Goal: Task Accomplishment & Management: Use online tool/utility

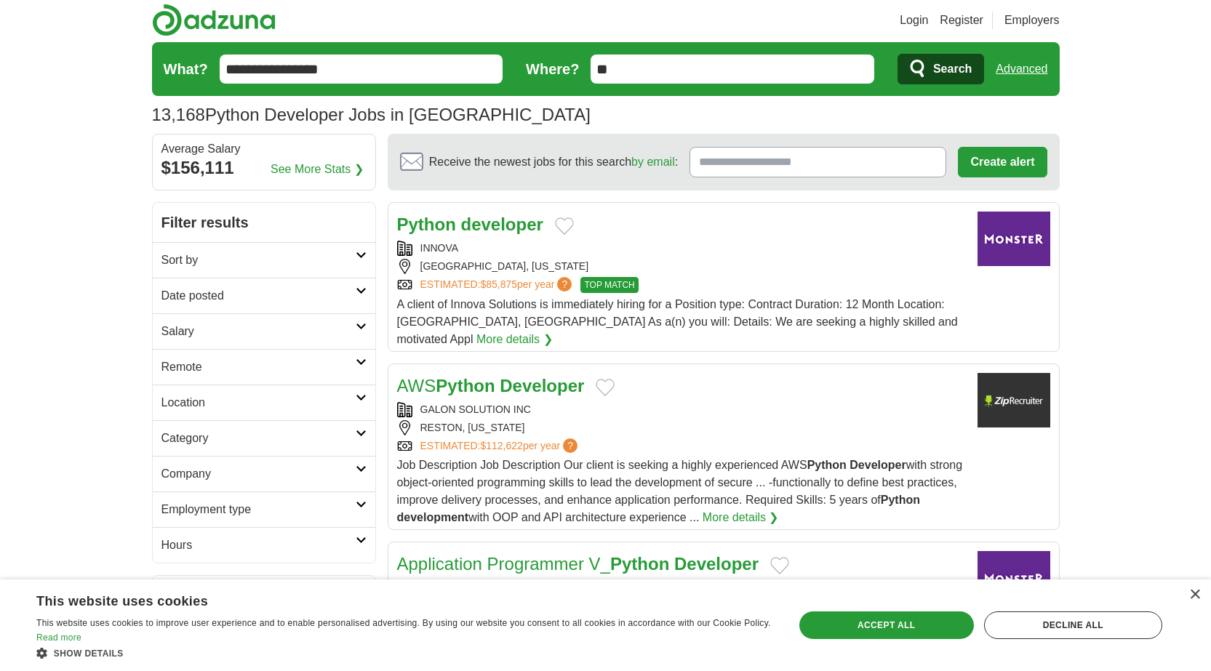
scroll to position [145, 0]
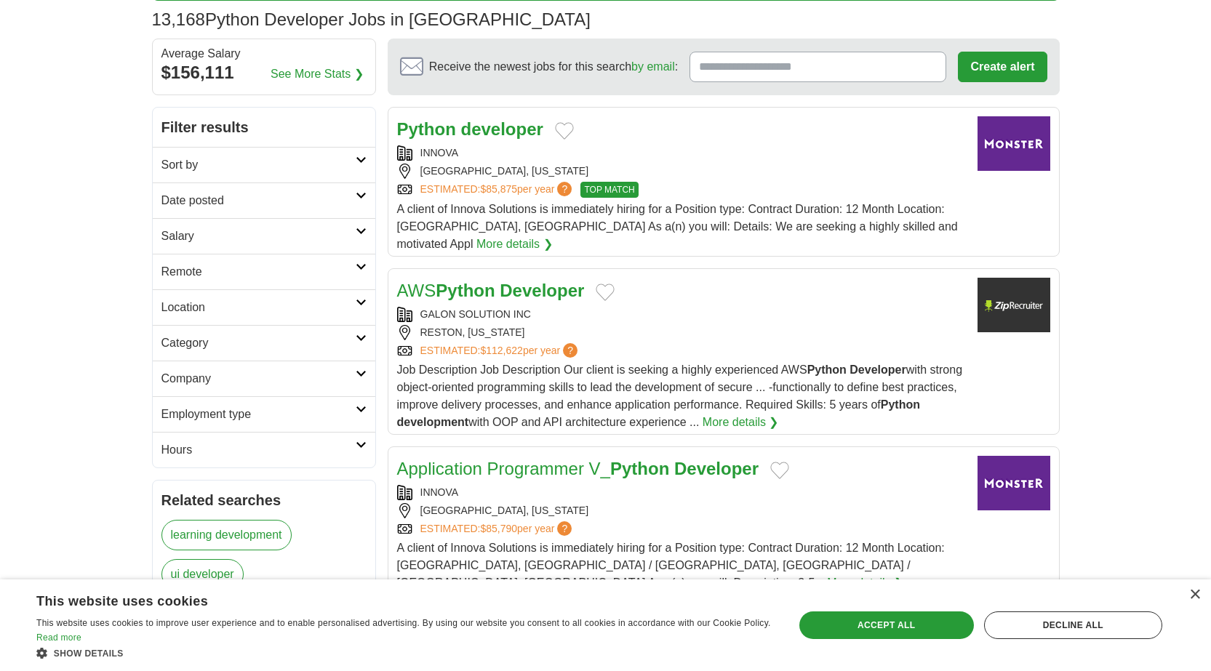
click at [360, 443] on icon at bounding box center [361, 445] width 11 height 7
click at [176, 500] on link "Part time" at bounding box center [184, 502] width 47 height 12
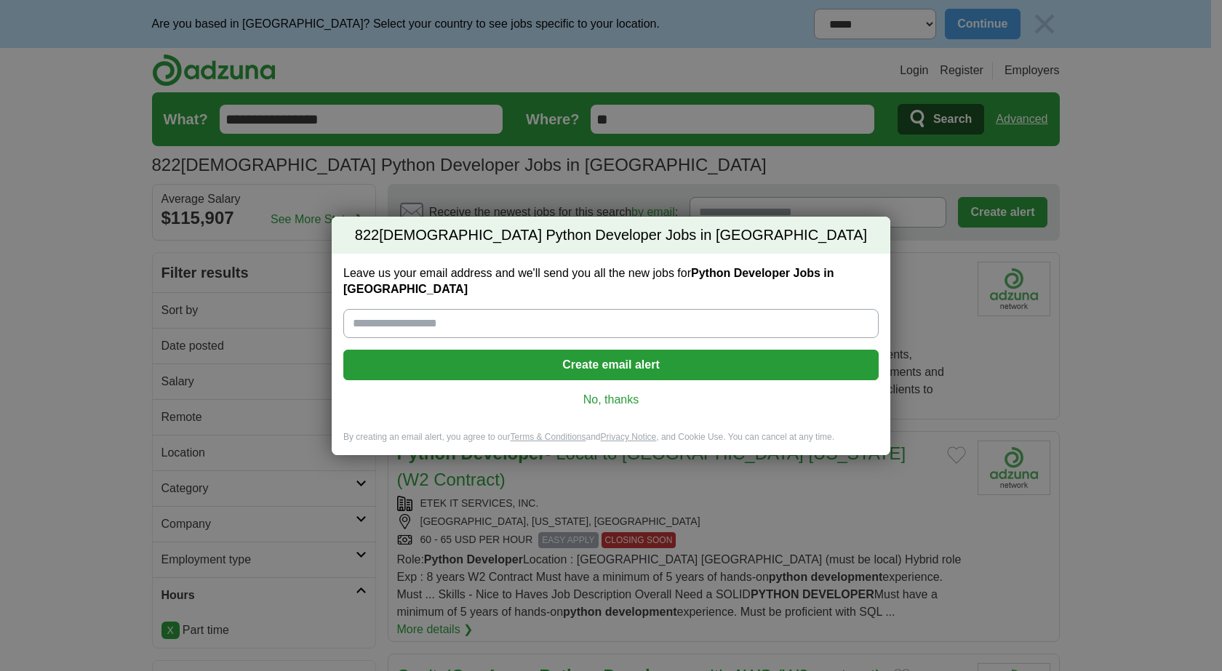
click at [622, 392] on link "No, thanks" at bounding box center [611, 400] width 512 height 16
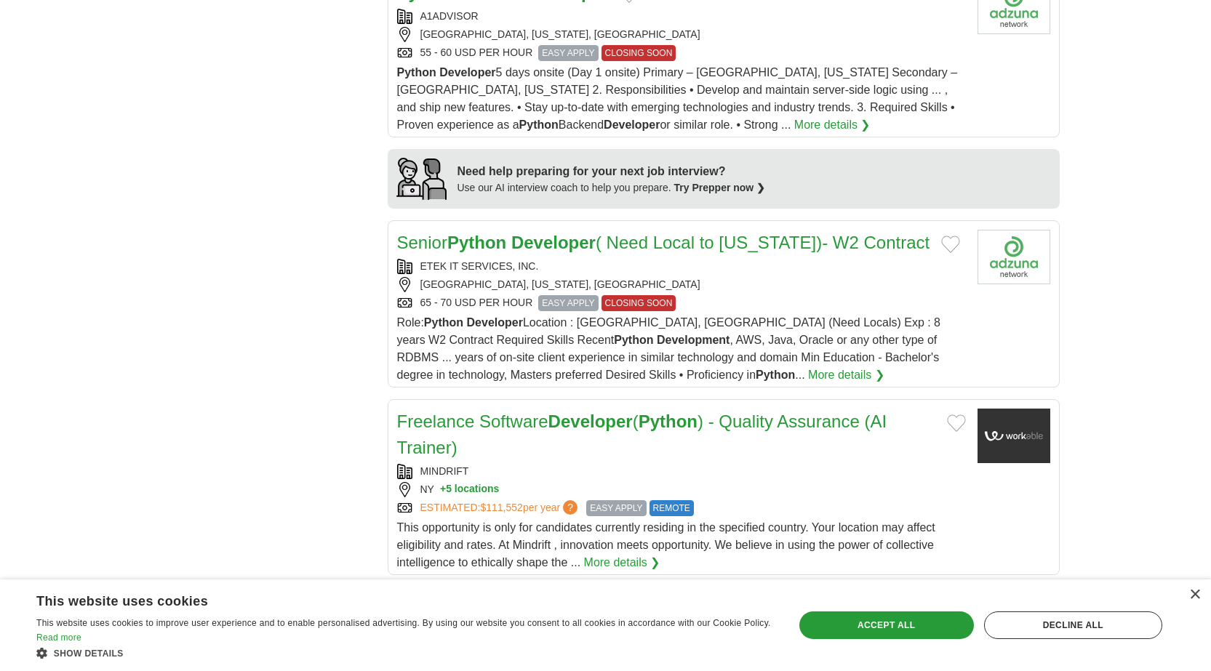
scroll to position [1237, 0]
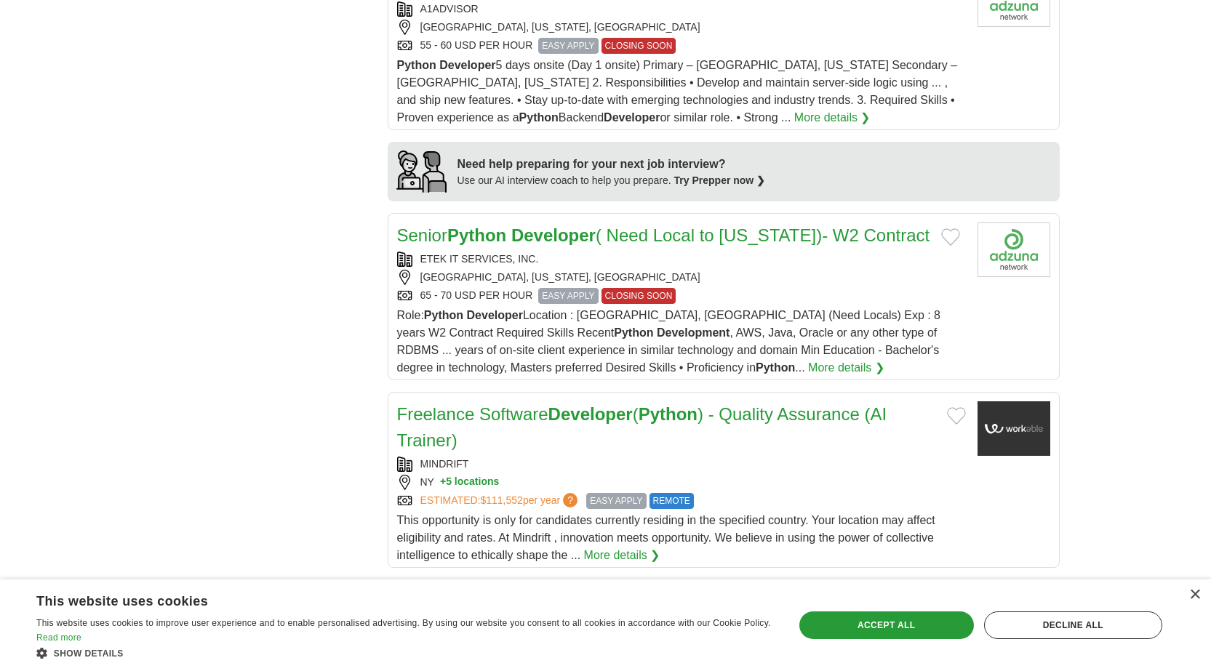
drag, startPoint x: 578, startPoint y: 193, endPoint x: 169, endPoint y: 268, distance: 415.7
click at [169, 268] on div "**********" at bounding box center [606, 45] width 908 height 2058
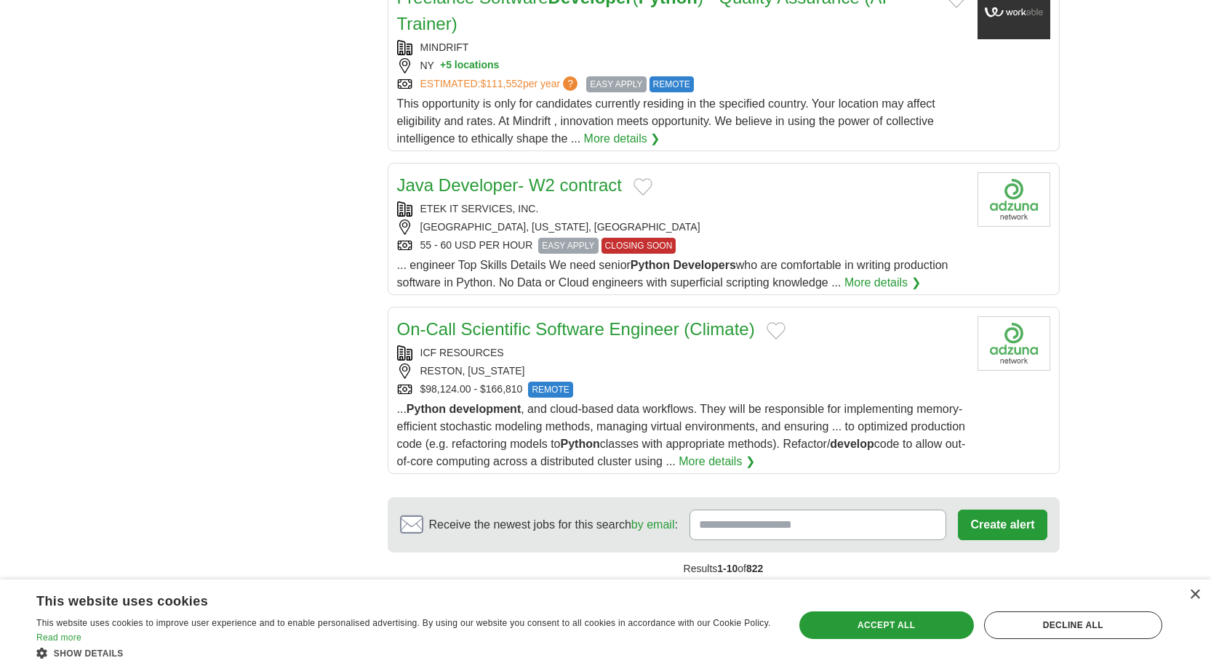
scroll to position [1818, 0]
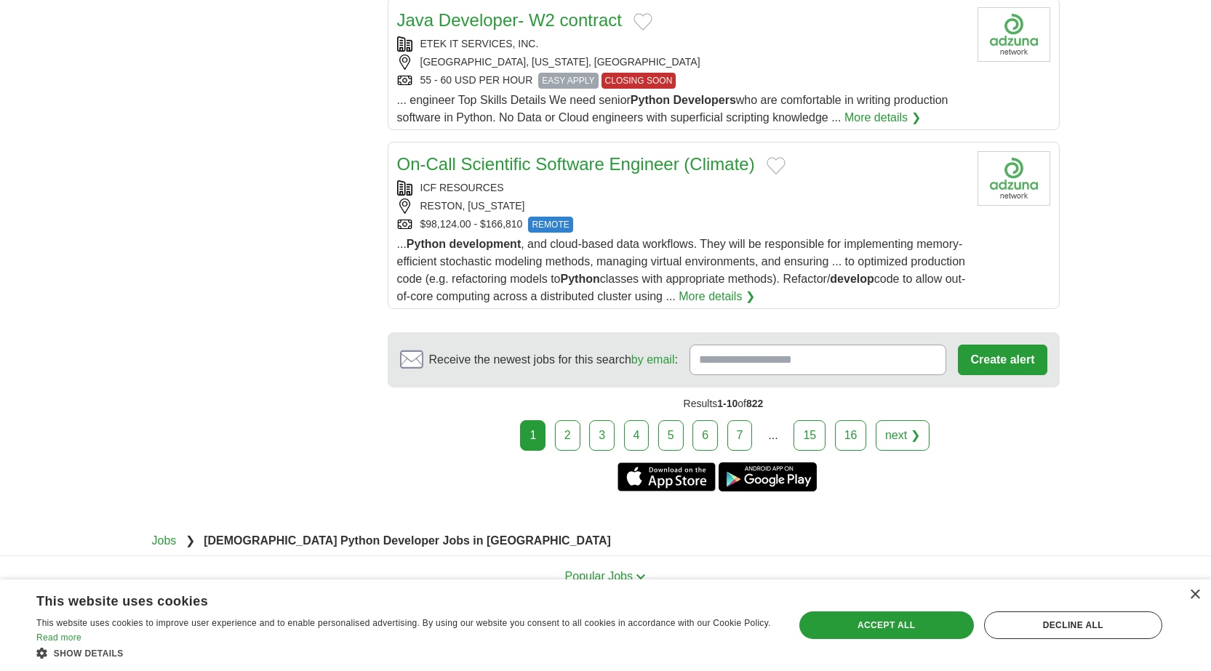
click at [575, 420] on link "2" at bounding box center [567, 435] width 25 height 31
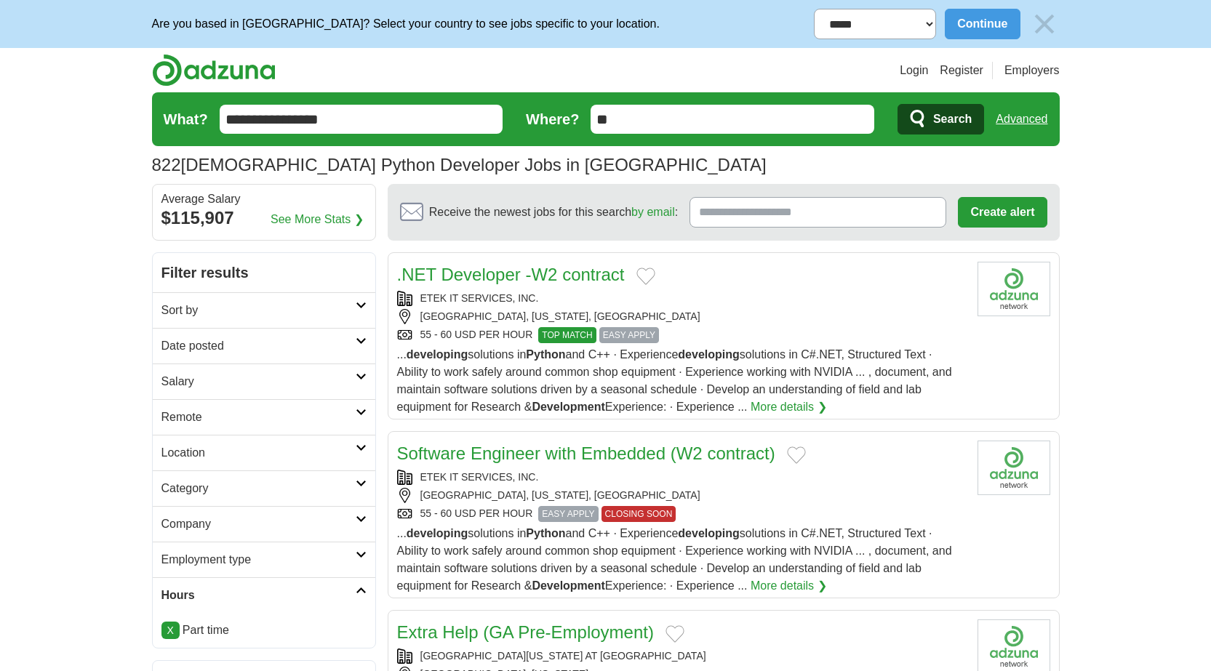
click at [356, 340] on icon at bounding box center [361, 340] width 11 height 7
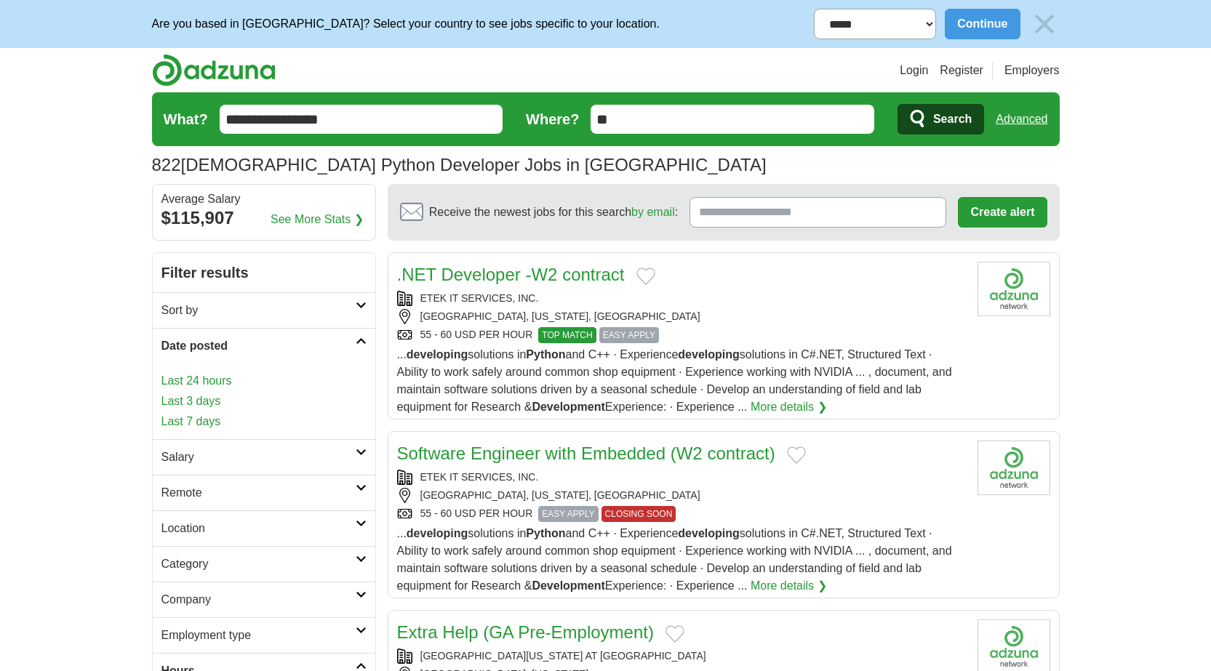
click at [215, 383] on link "Last 24 hours" at bounding box center [263, 380] width 205 height 17
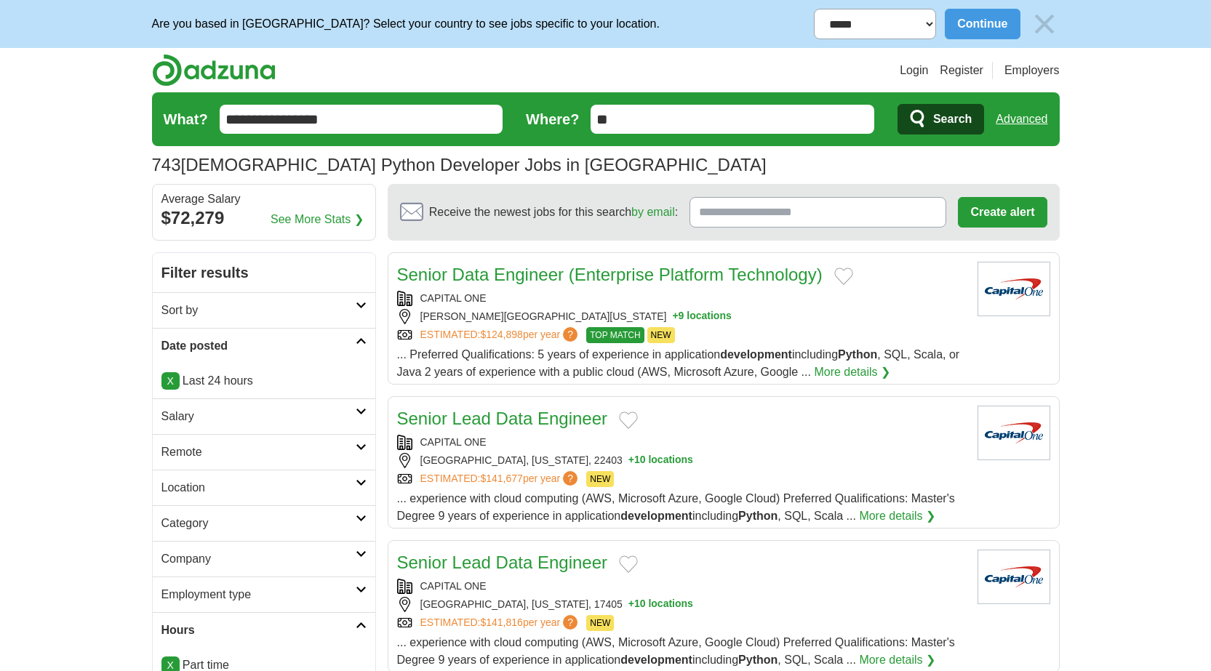
click at [360, 416] on link "Salary" at bounding box center [264, 417] width 223 height 36
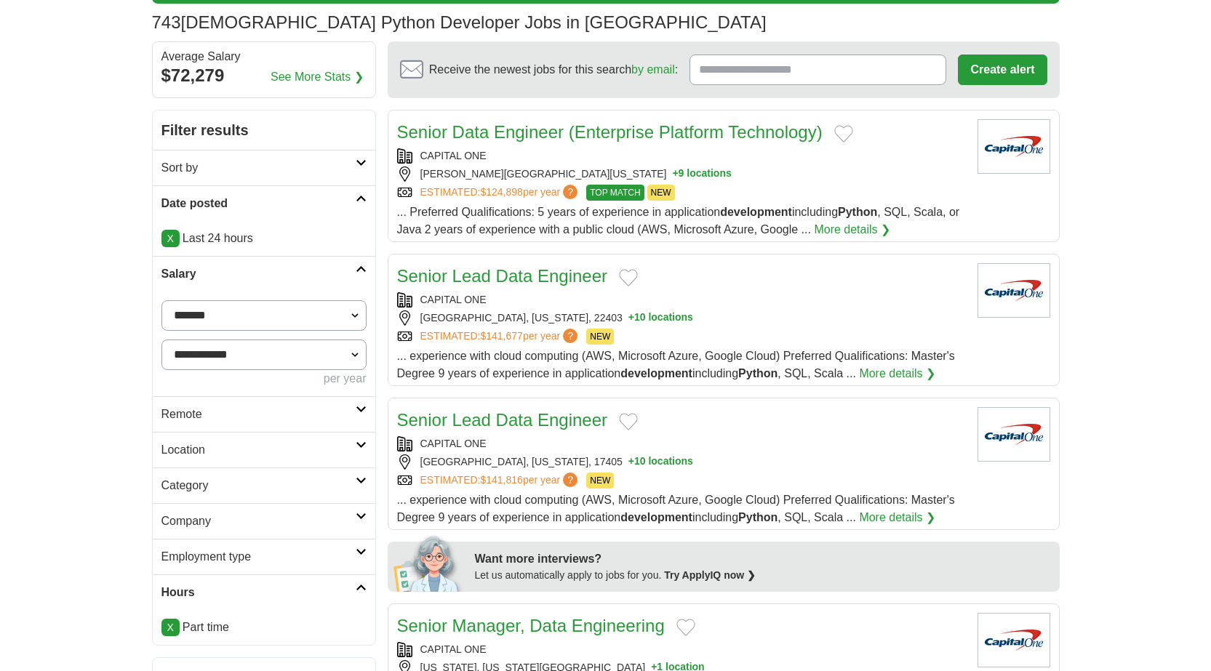
scroll to position [145, 0]
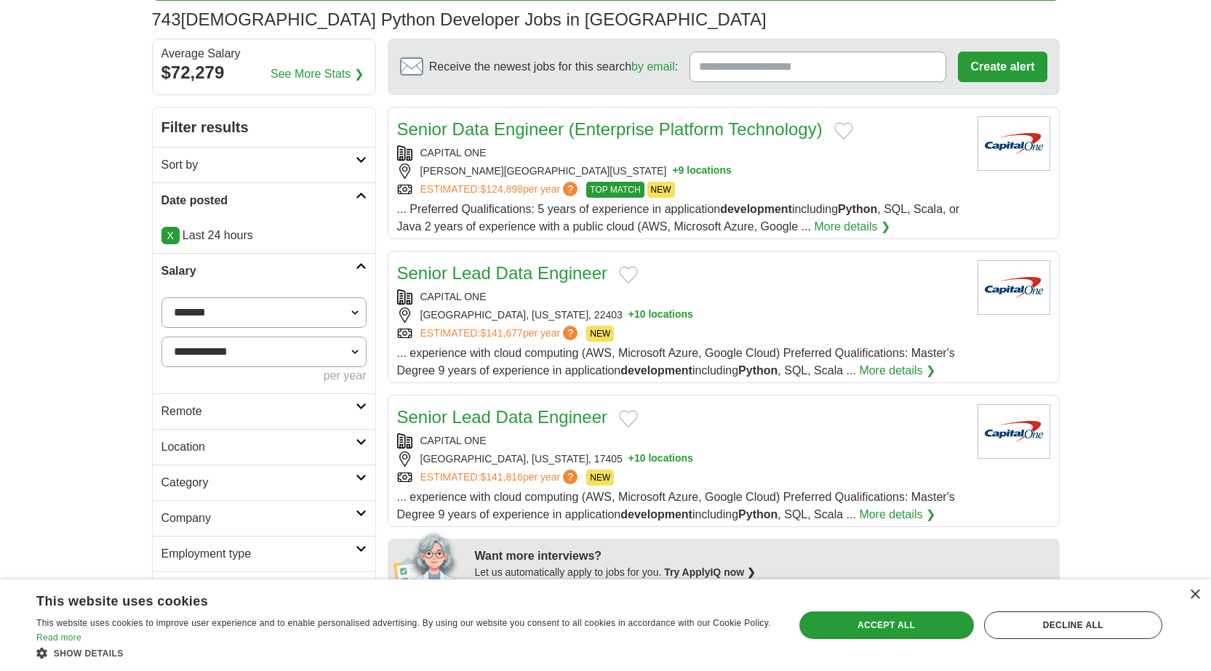
click at [359, 478] on icon at bounding box center [361, 477] width 11 height 7
click at [360, 441] on icon at bounding box center [361, 442] width 11 height 7
click at [357, 391] on div "**********" at bounding box center [264, 341] width 223 height 105
click at [353, 415] on h2 "Remote" at bounding box center [258, 411] width 194 height 17
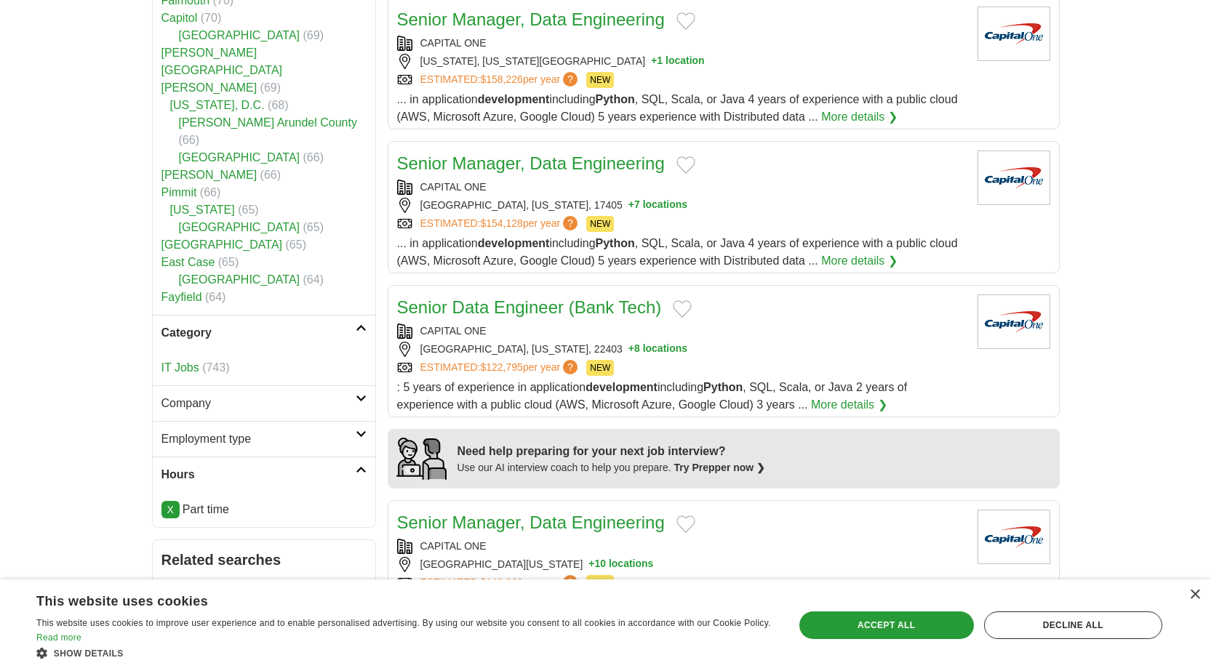
scroll to position [800, 0]
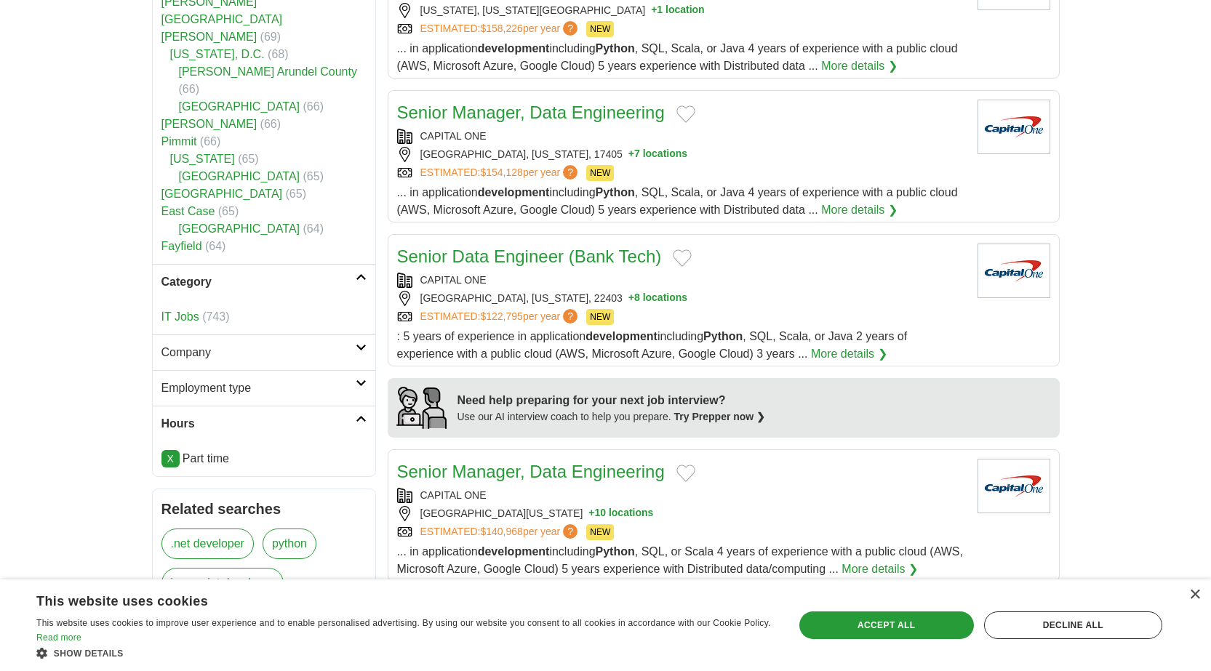
click at [328, 344] on h2 "Company" at bounding box center [258, 352] width 194 height 17
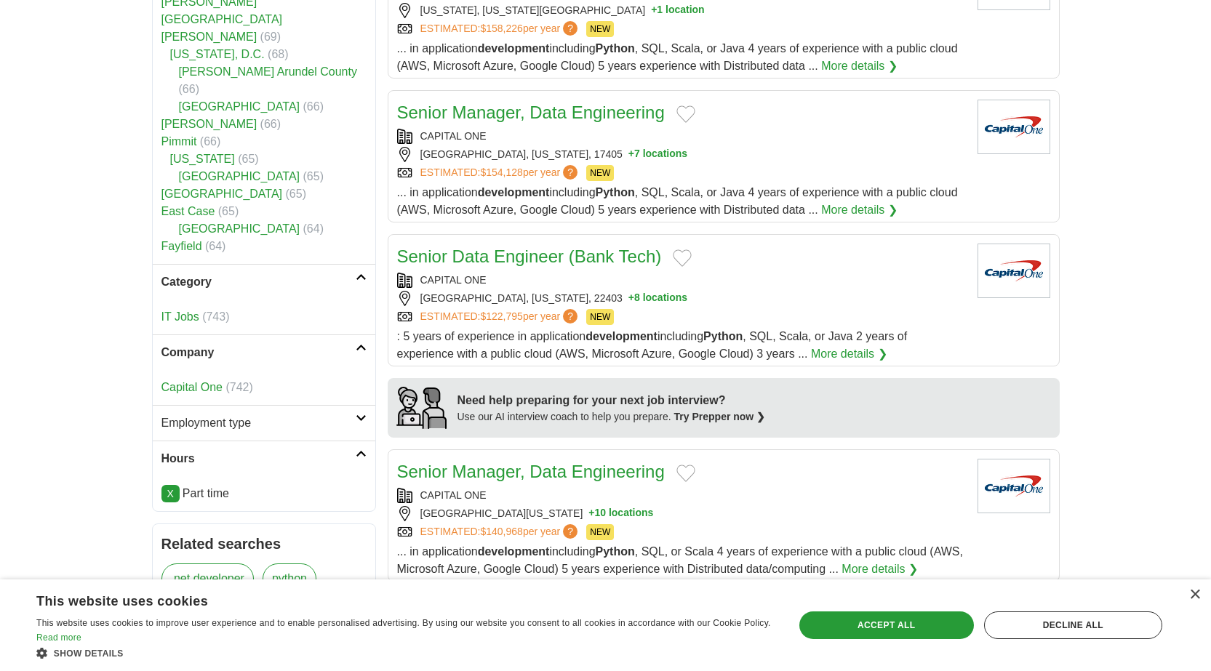
click at [347, 415] on h2 "Employment type" at bounding box center [258, 423] width 194 height 17
click at [244, 450] on li "Contract (742)" at bounding box center [263, 458] width 205 height 17
click at [212, 452] on span "(742)" at bounding box center [221, 458] width 27 height 12
click at [175, 452] on link "Contract" at bounding box center [183, 458] width 44 height 12
click at [172, 520] on link "X" at bounding box center [170, 528] width 18 height 17
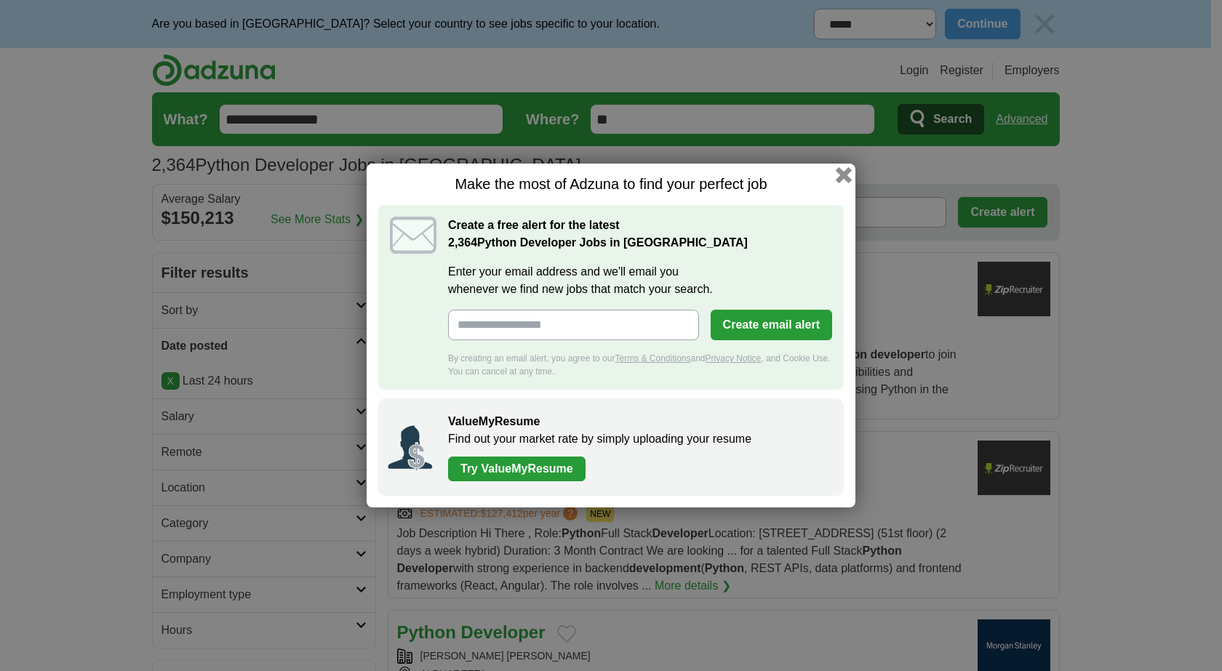
click at [842, 179] on button "button" at bounding box center [844, 175] width 16 height 16
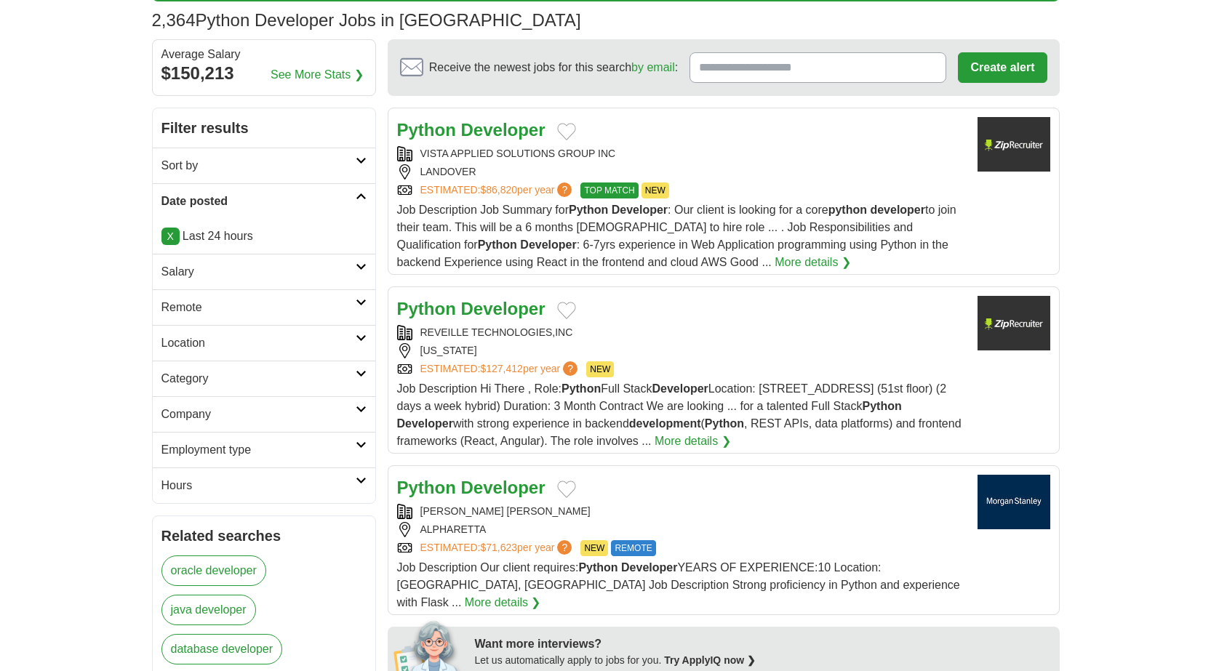
scroll to position [145, 0]
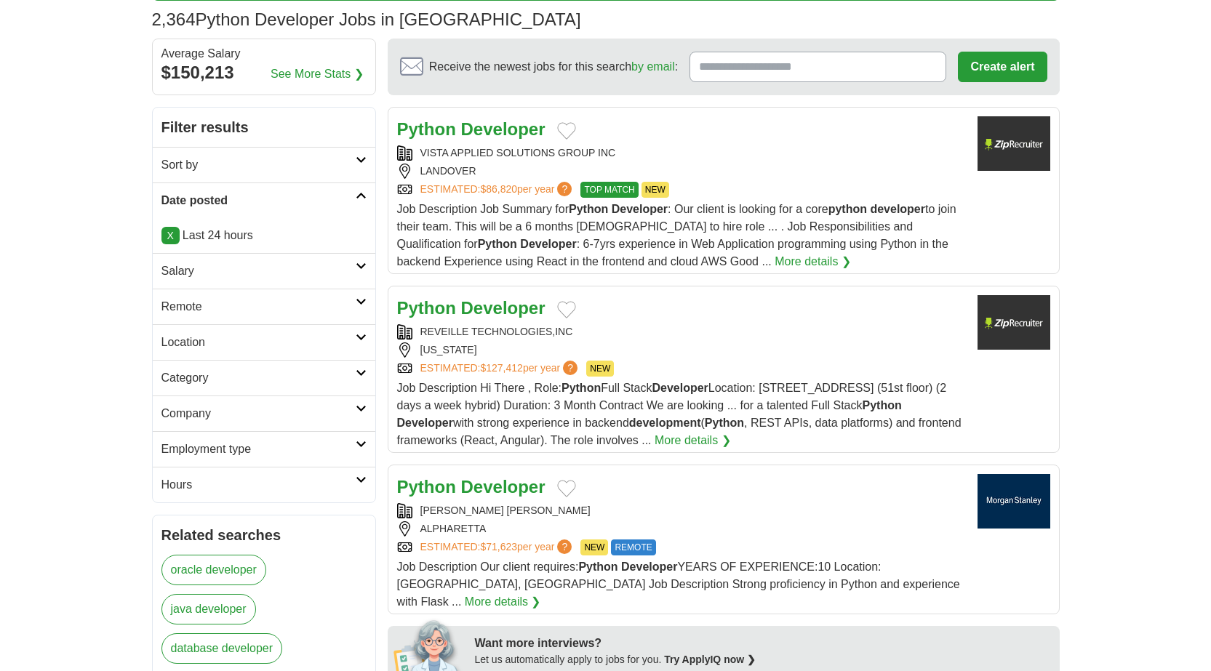
click at [356, 448] on link "Employment type" at bounding box center [264, 449] width 223 height 36
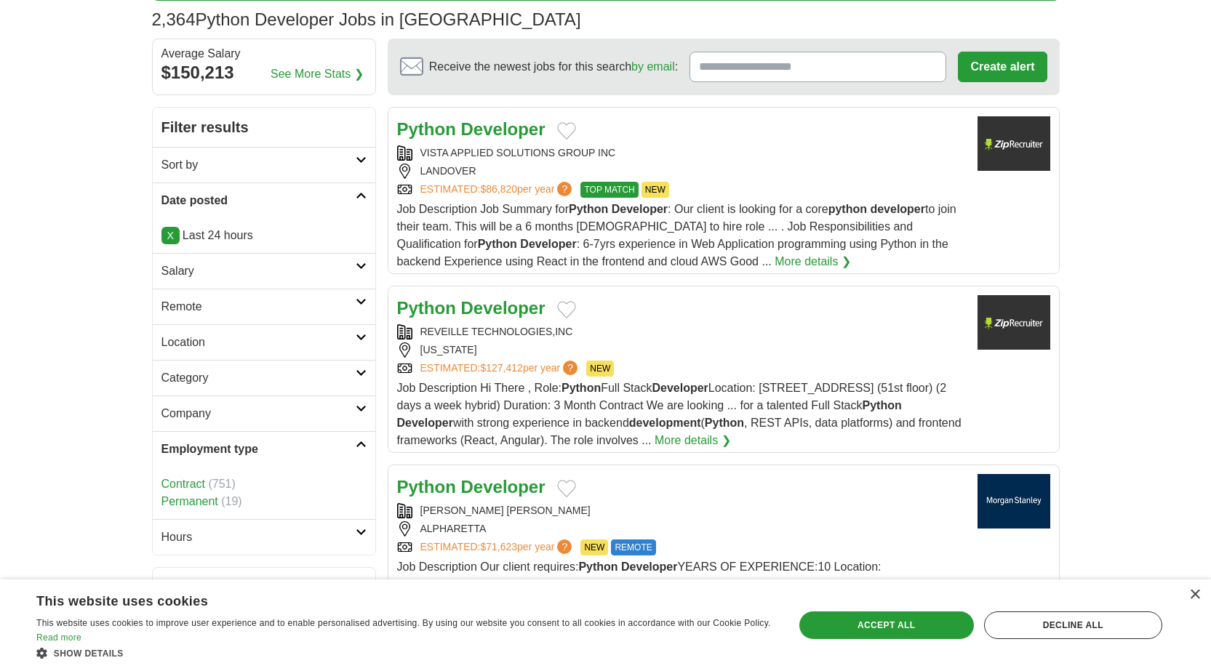
click at [181, 481] on link "Contract" at bounding box center [183, 484] width 44 height 12
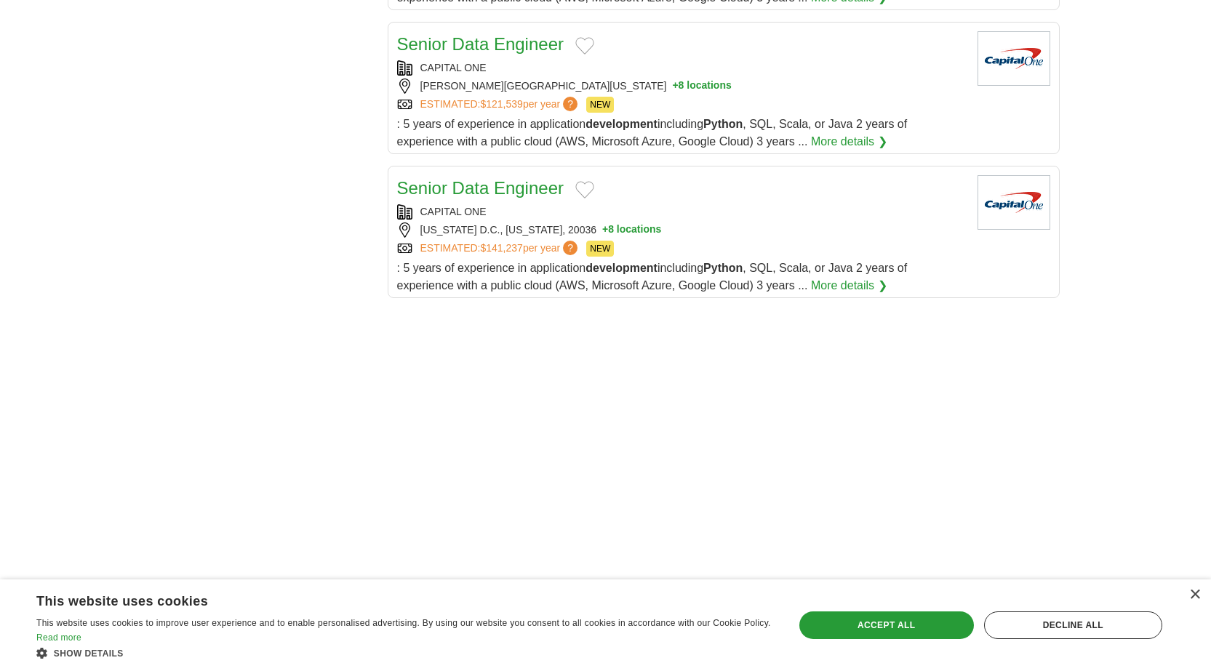
scroll to position [1600, 0]
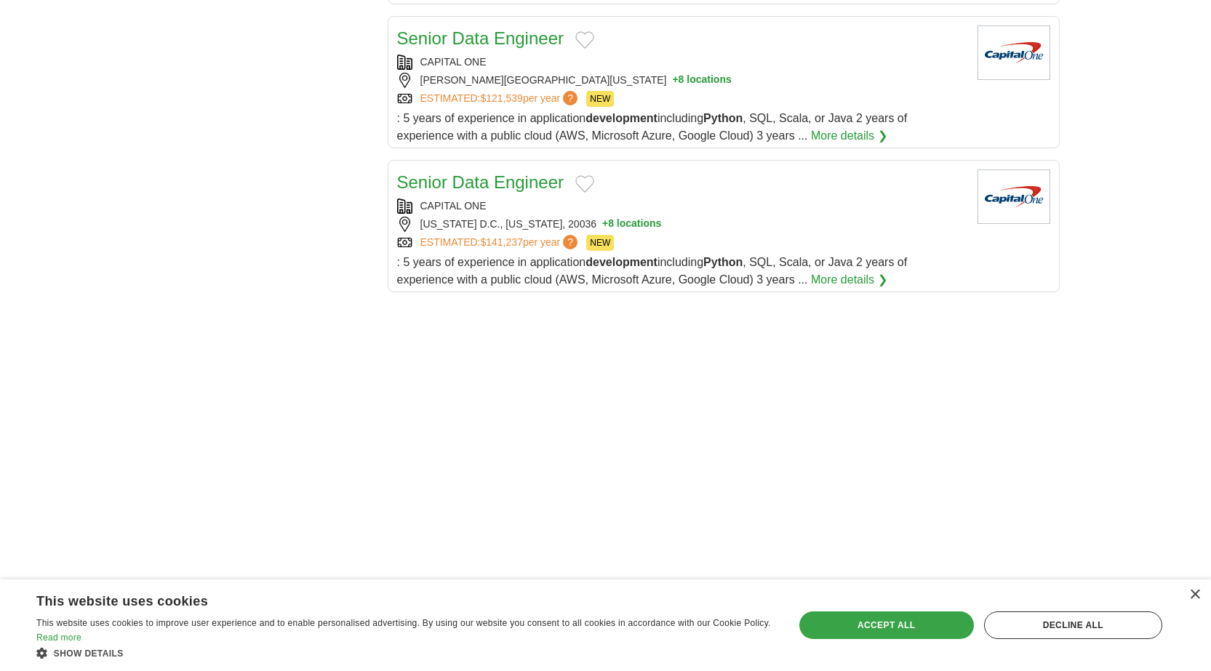
click at [868, 625] on div "Accept all" at bounding box center [886, 626] width 175 height 28
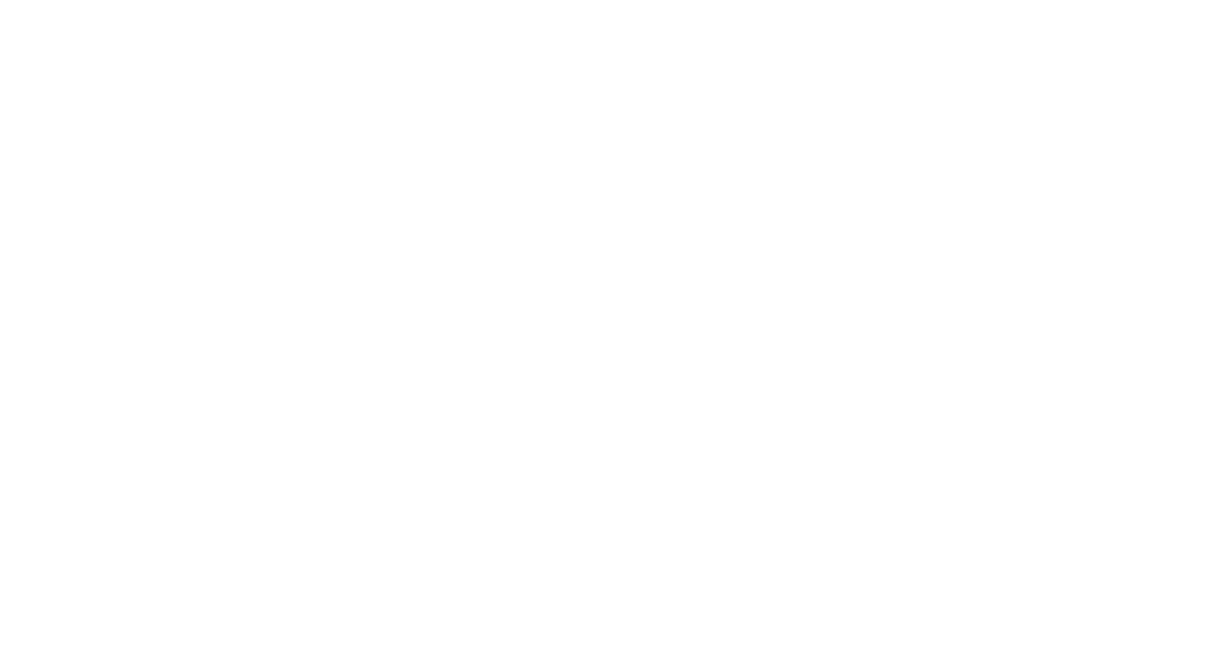
scroll to position [2328, 0]
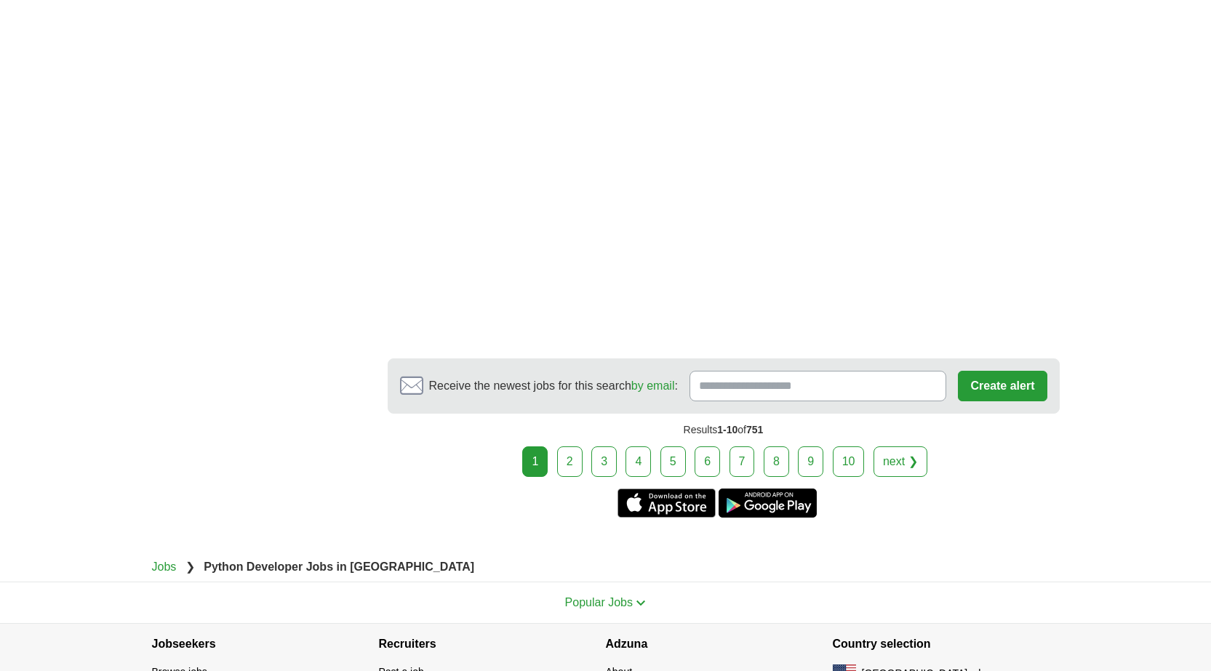
click at [577, 463] on link "2" at bounding box center [569, 462] width 25 height 31
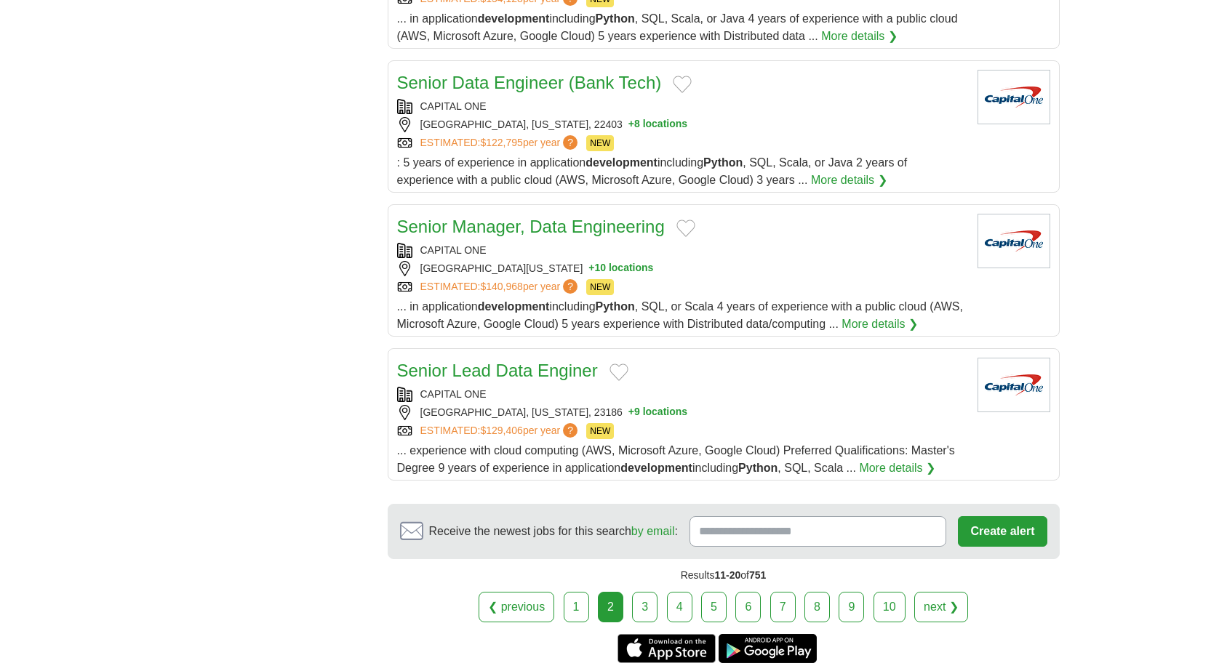
scroll to position [1527, 0]
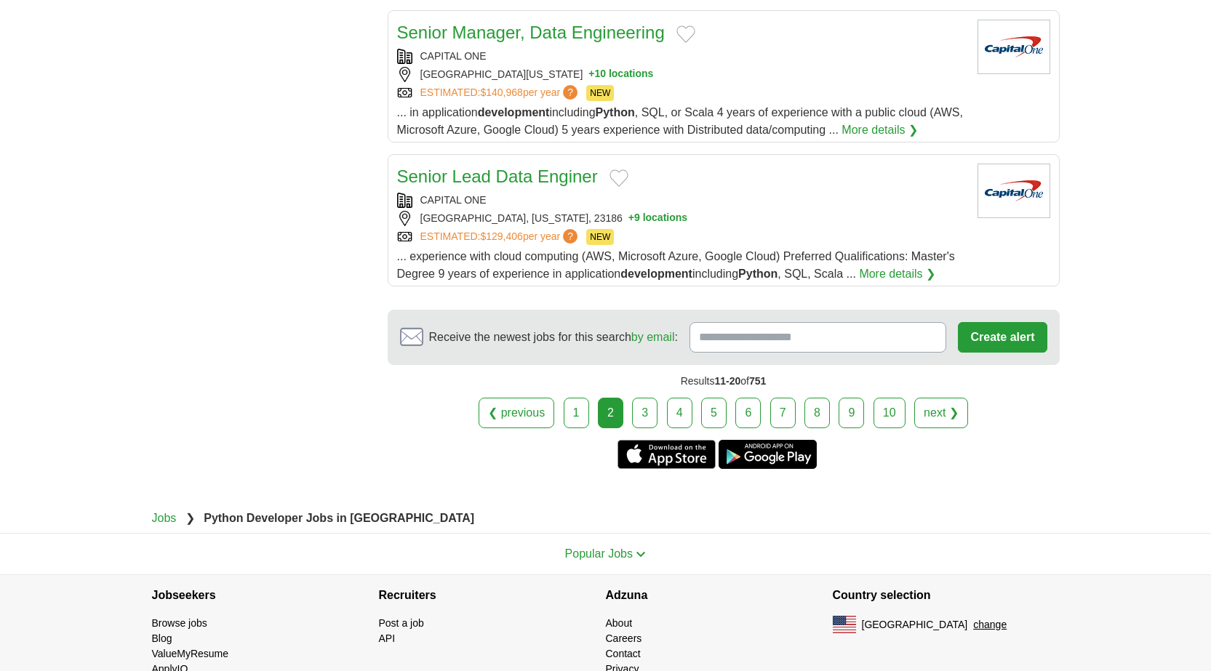
click at [634, 413] on link "3" at bounding box center [644, 413] width 25 height 31
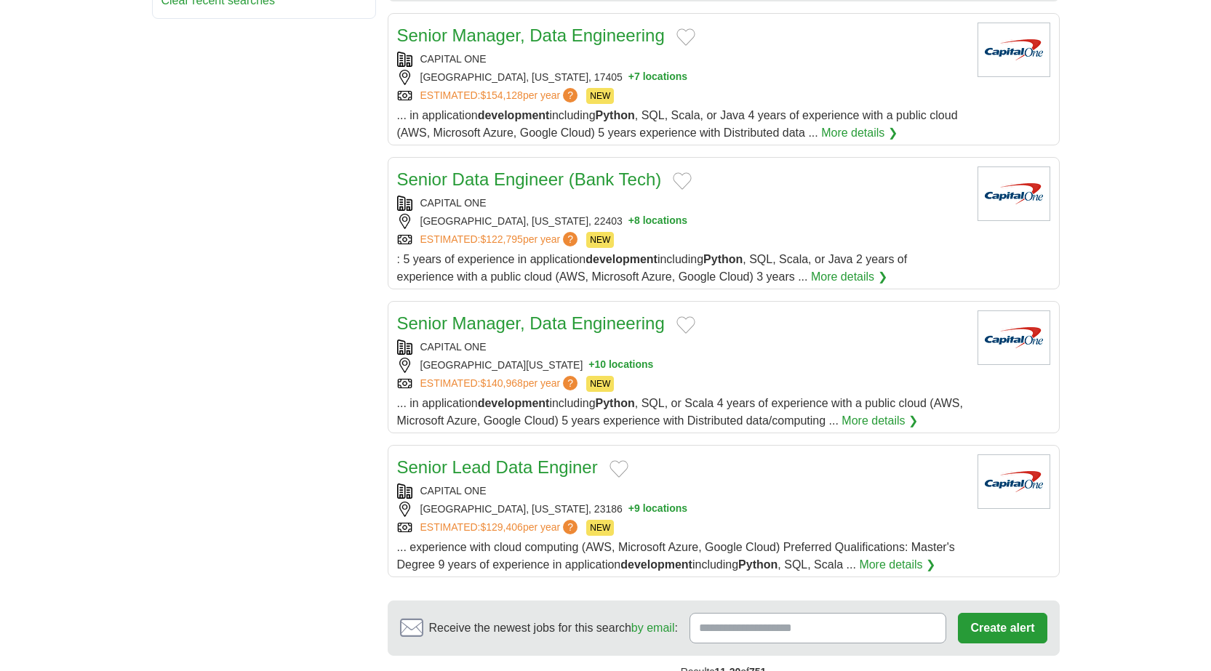
scroll to position [1178, 0]
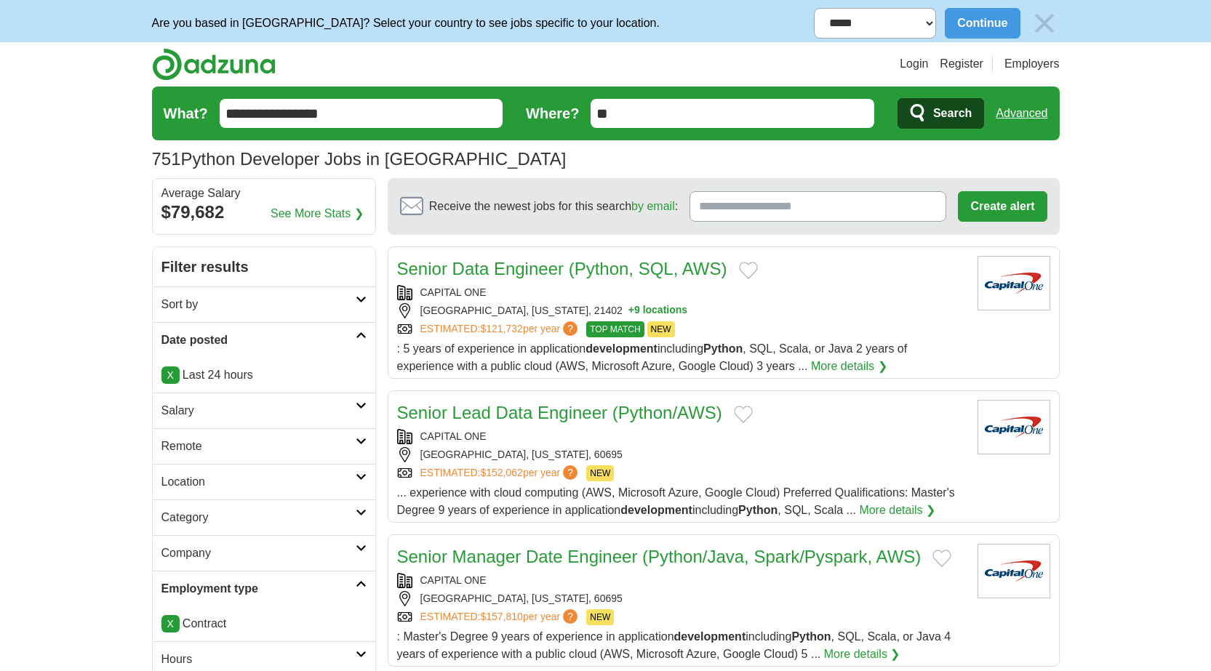
click at [274, 94] on form "**********" at bounding box center [606, 114] width 908 height 54
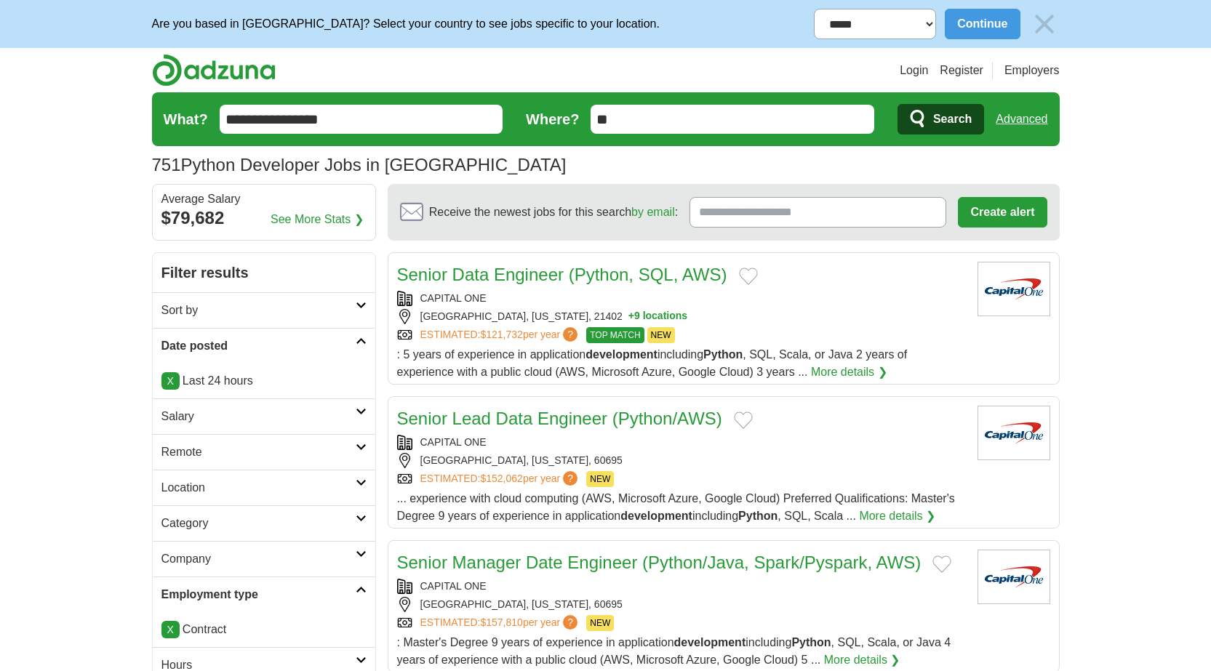
click at [272, 124] on input "**********" at bounding box center [362, 119] width 284 height 29
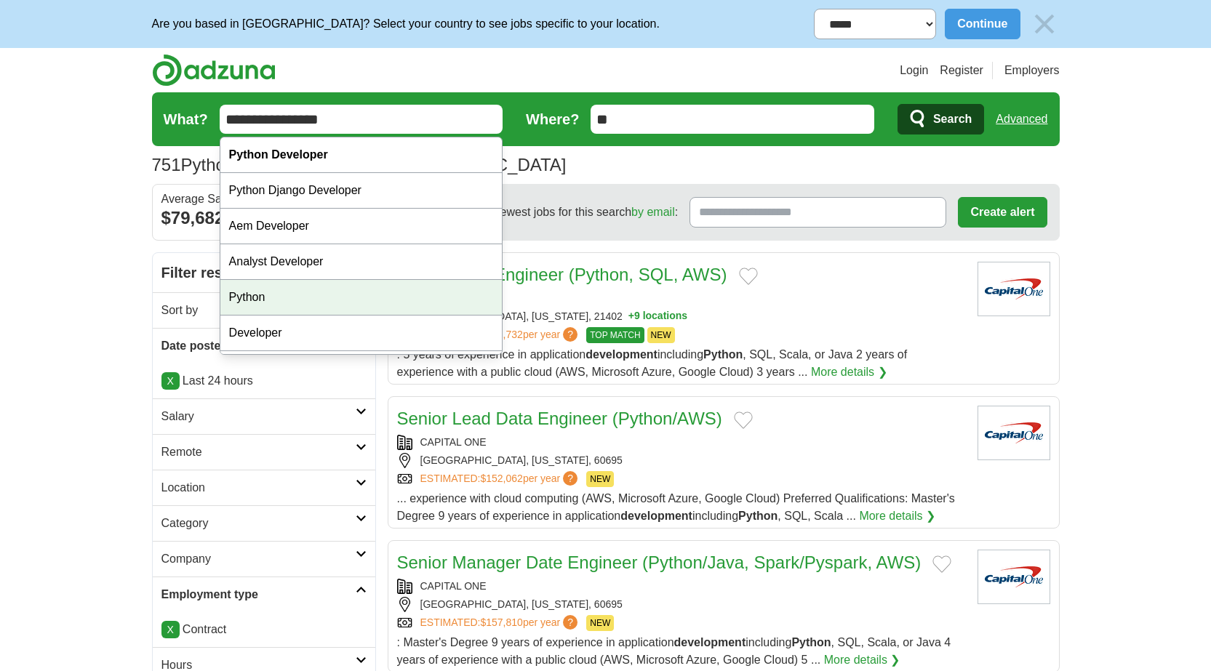
click at [270, 293] on div "Python" at bounding box center [361, 298] width 282 height 36
type input "******"
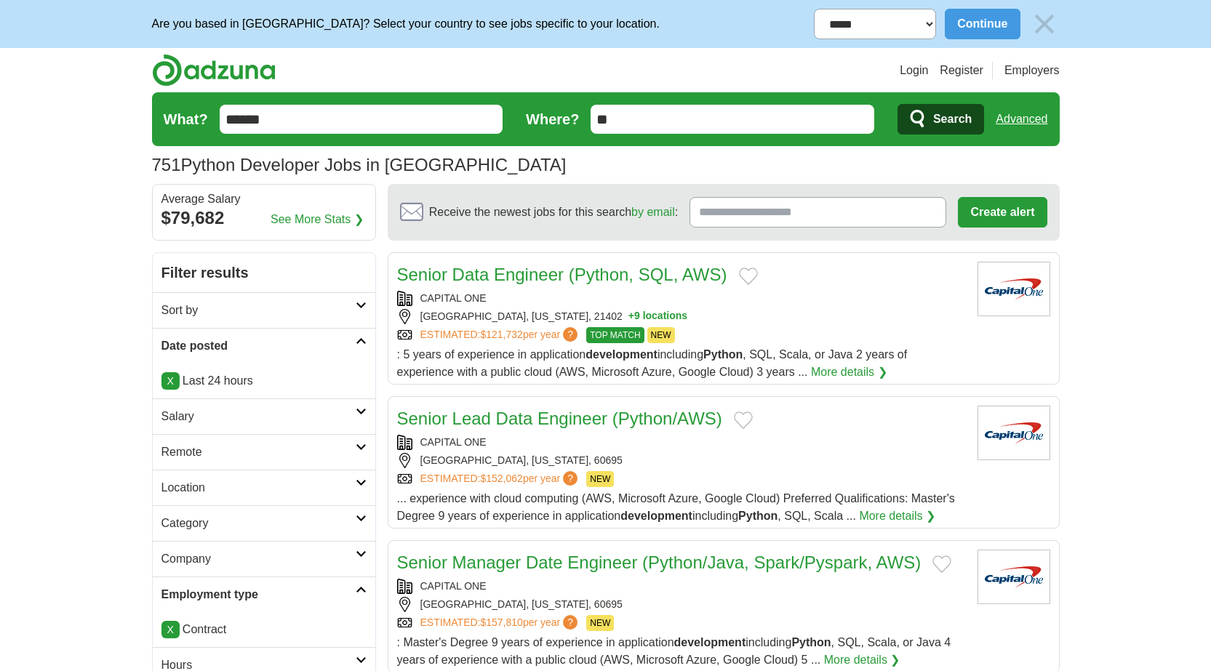
click at [940, 119] on span "Search" at bounding box center [952, 119] width 39 height 29
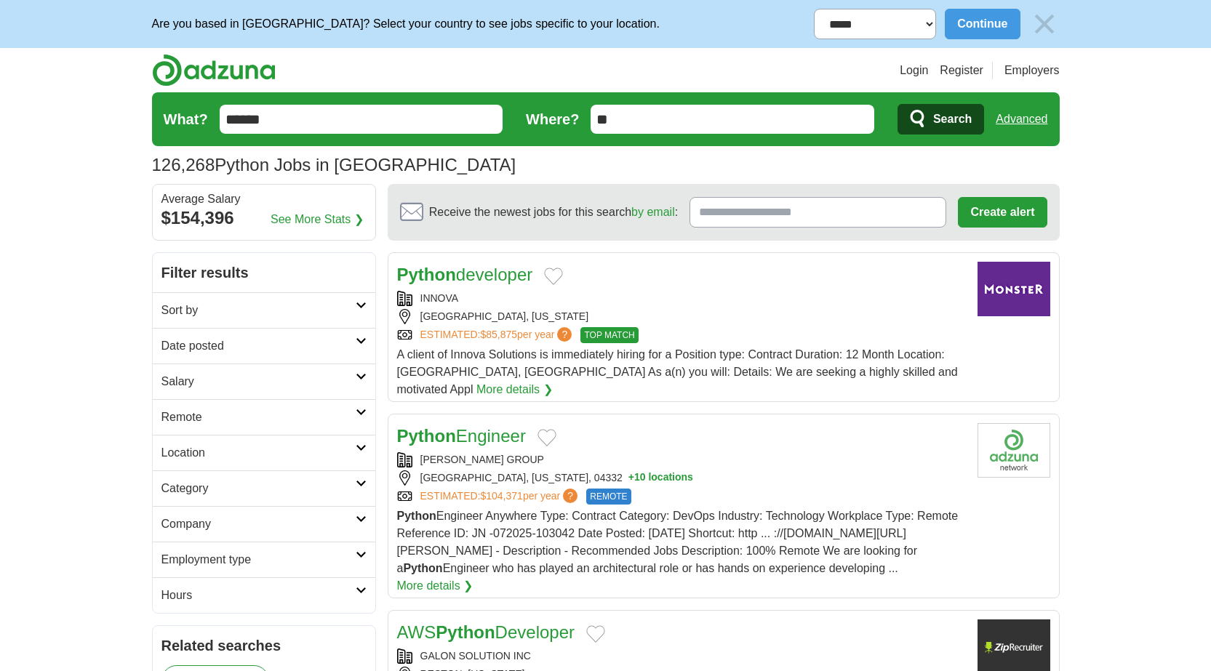
click at [354, 554] on h2 "Employment type" at bounding box center [258, 559] width 194 height 17
click at [195, 595] on link "Contract" at bounding box center [183, 594] width 44 height 12
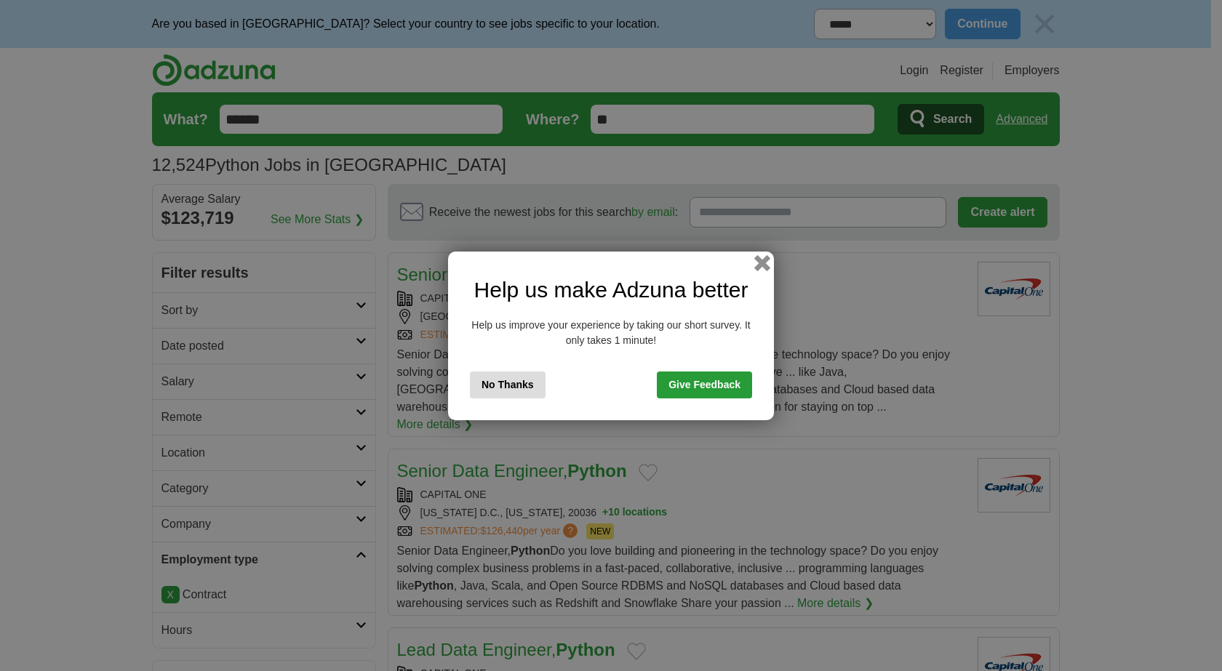
drag, startPoint x: 760, startPoint y: 268, endPoint x: 753, endPoint y: 264, distance: 8.5
click at [761, 268] on button "button" at bounding box center [762, 263] width 16 height 16
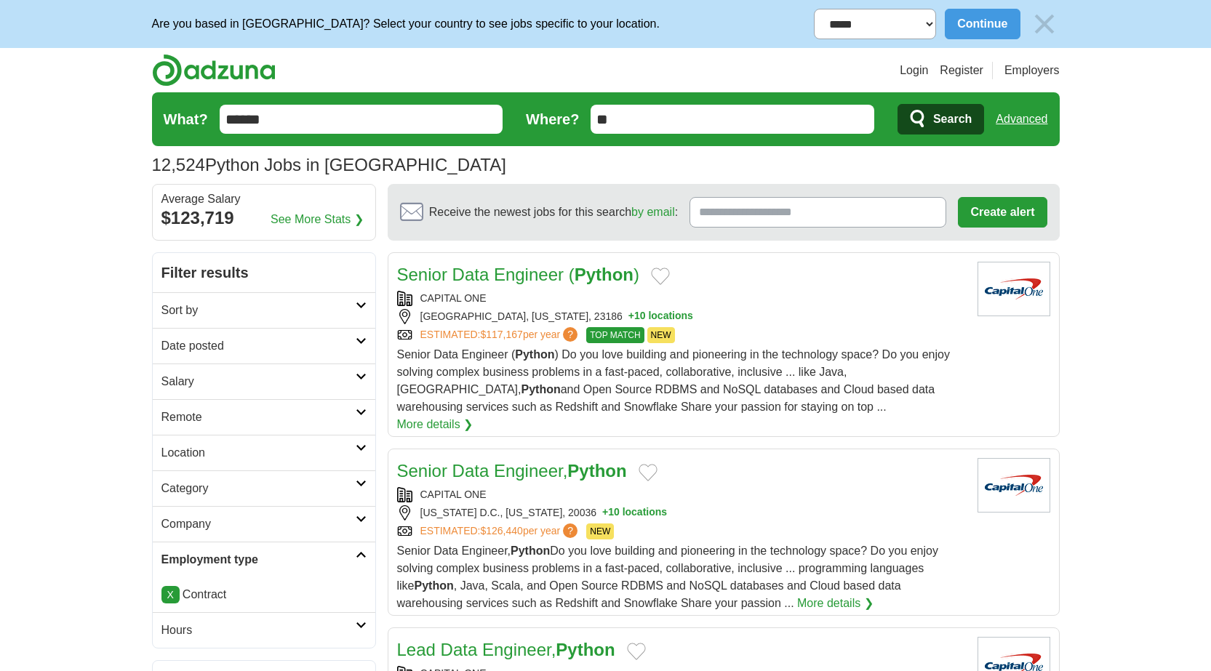
click at [279, 345] on h2 "Date posted" at bounding box center [258, 345] width 194 height 17
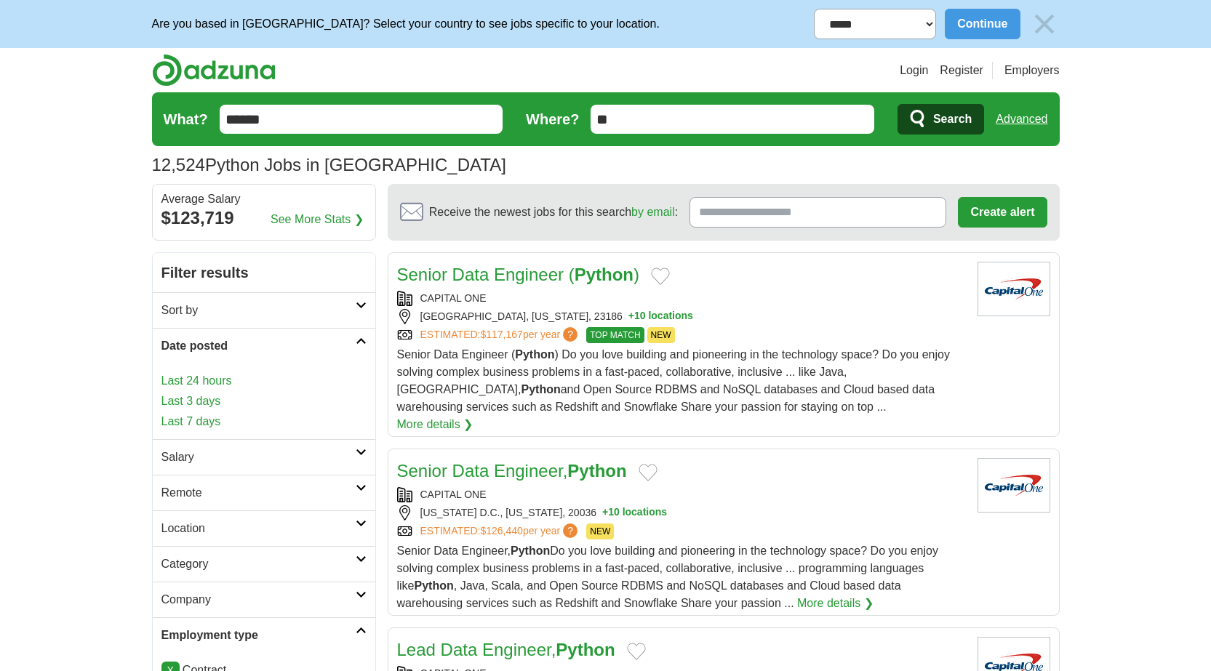
click at [201, 378] on link "Last 24 hours" at bounding box center [263, 380] width 205 height 17
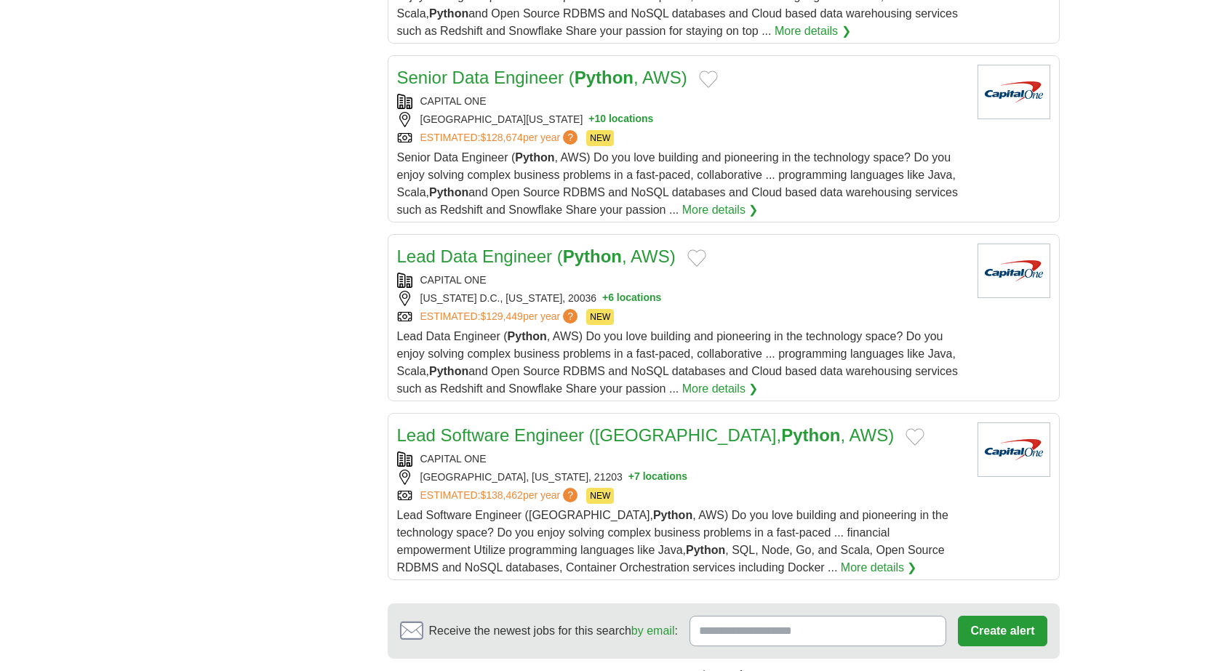
scroll to position [1927, 0]
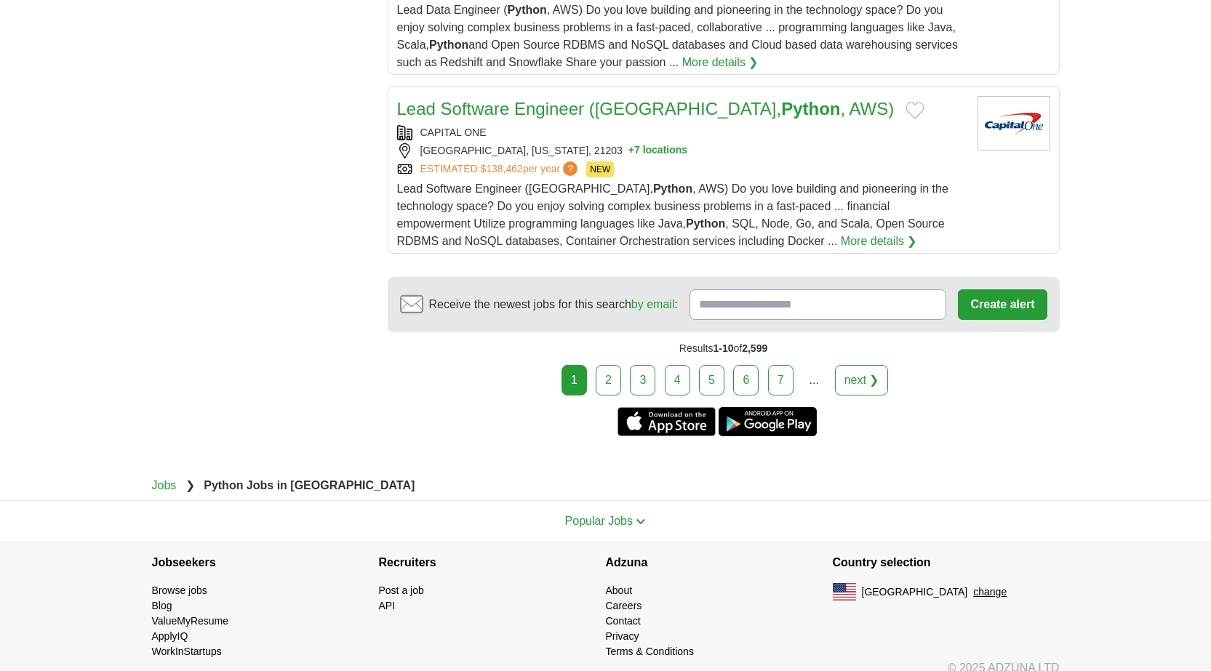
click at [610, 365] on link "2" at bounding box center [608, 380] width 25 height 31
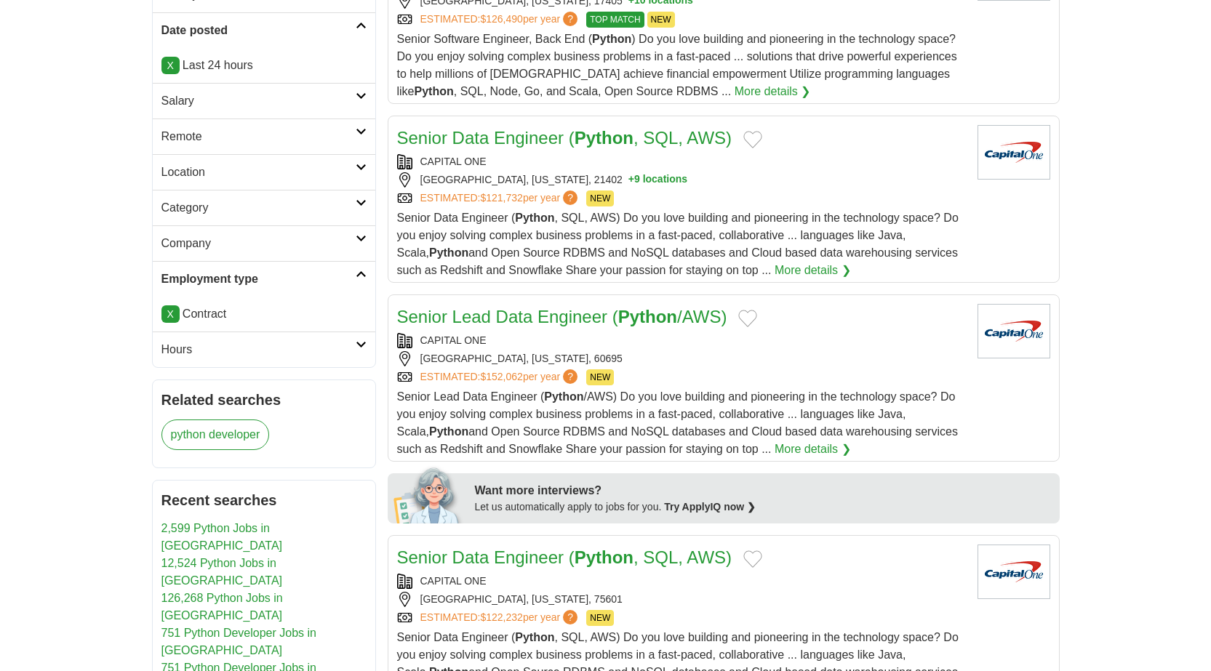
scroll to position [291, 0]
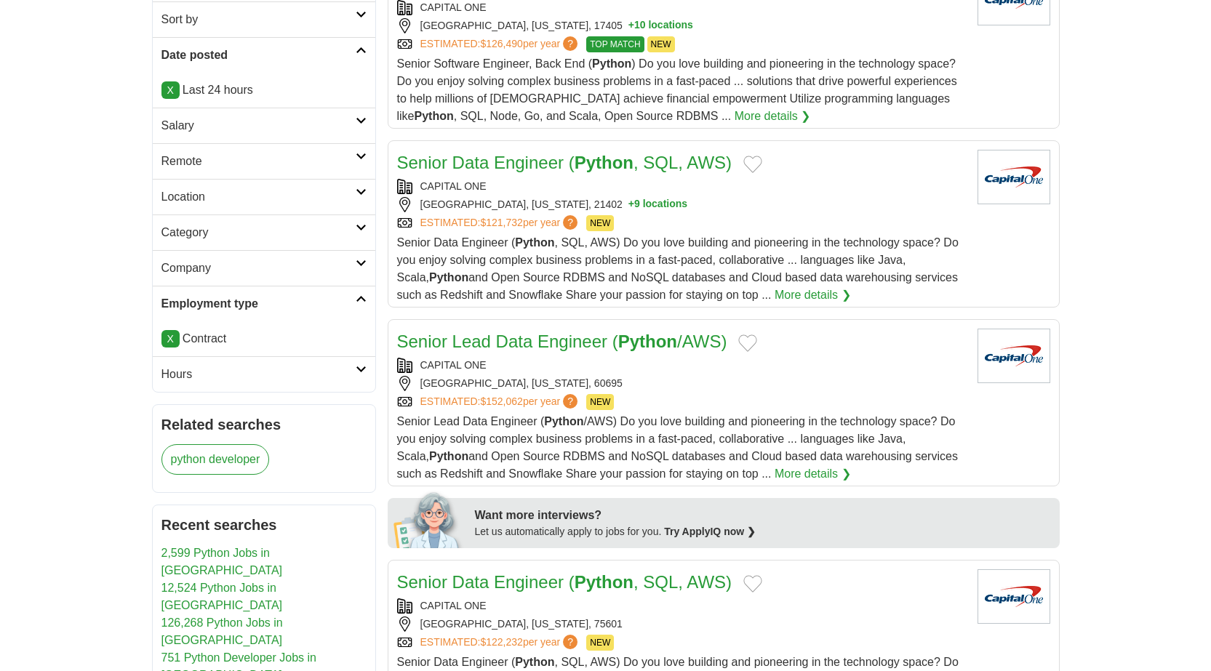
click at [364, 196] on link "Location" at bounding box center [264, 197] width 223 height 36
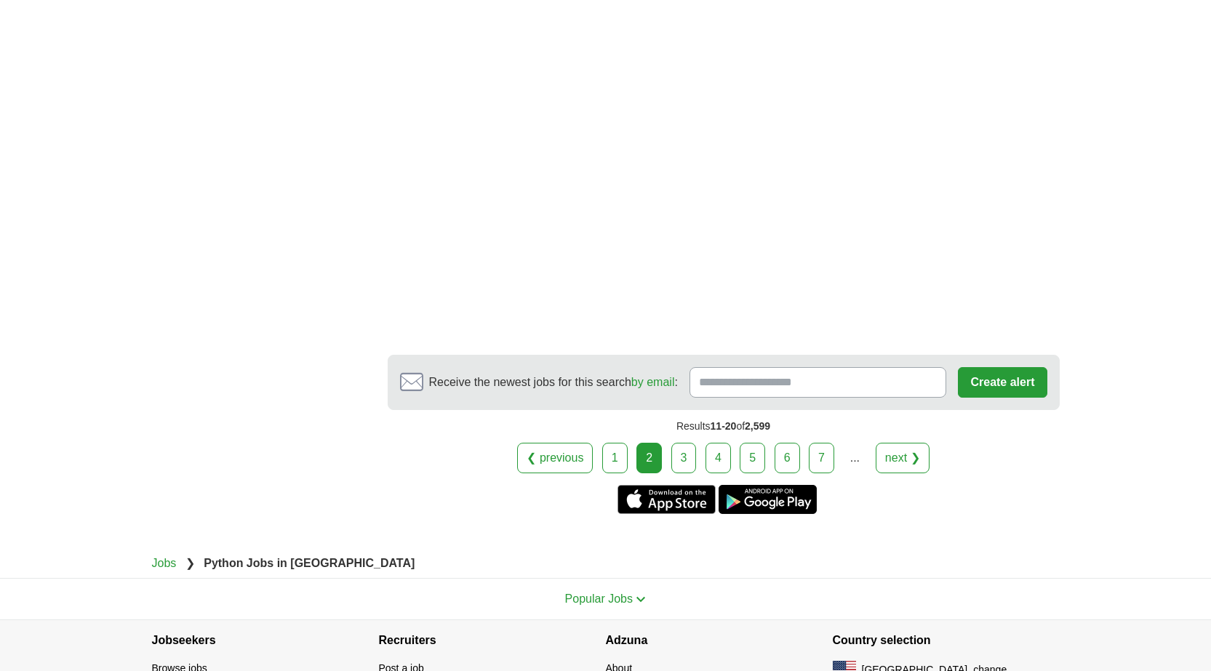
scroll to position [2619, 0]
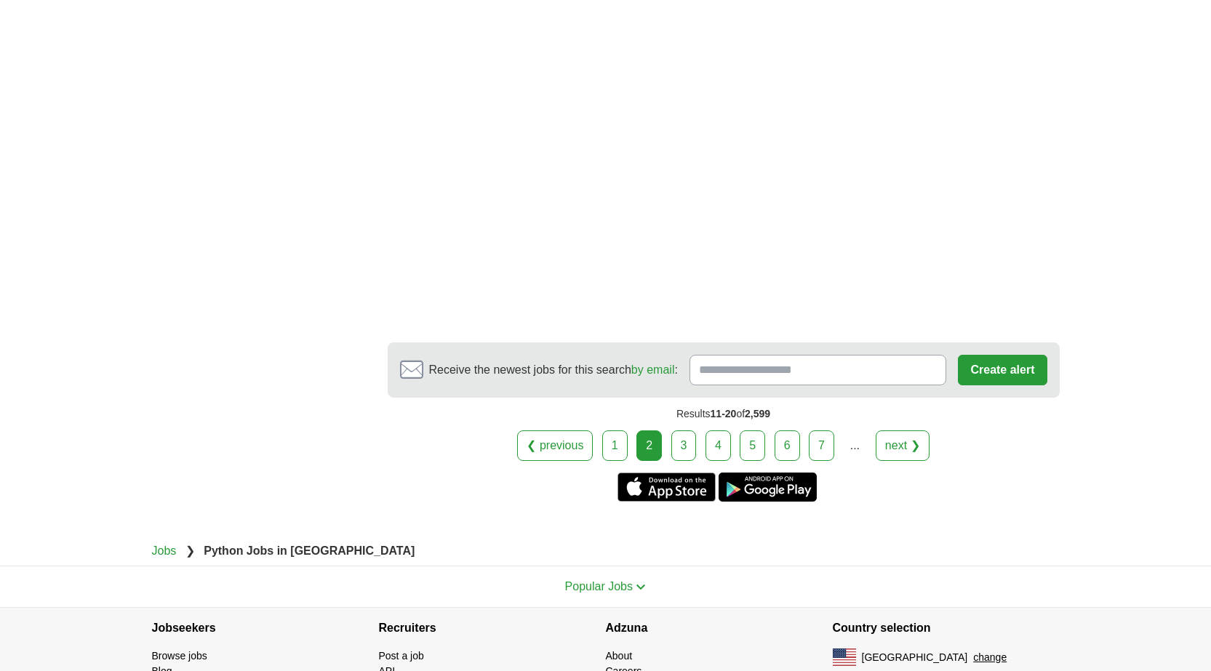
click at [708, 450] on link "4" at bounding box center [718, 446] width 25 height 31
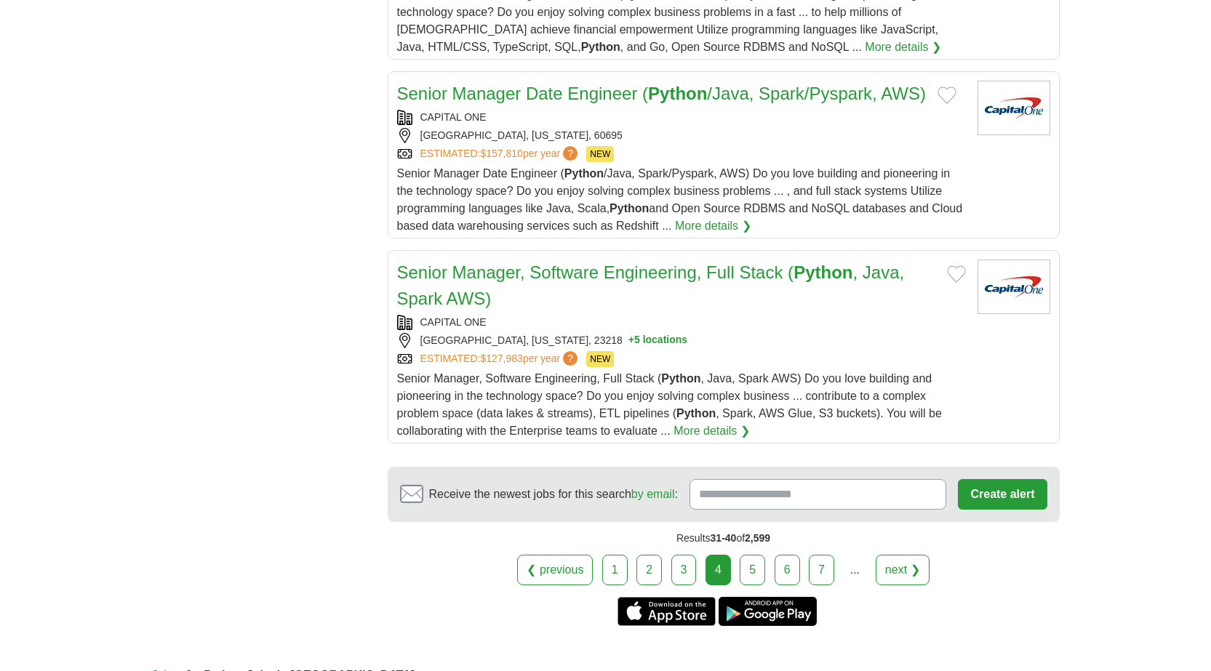
scroll to position [1979, 0]
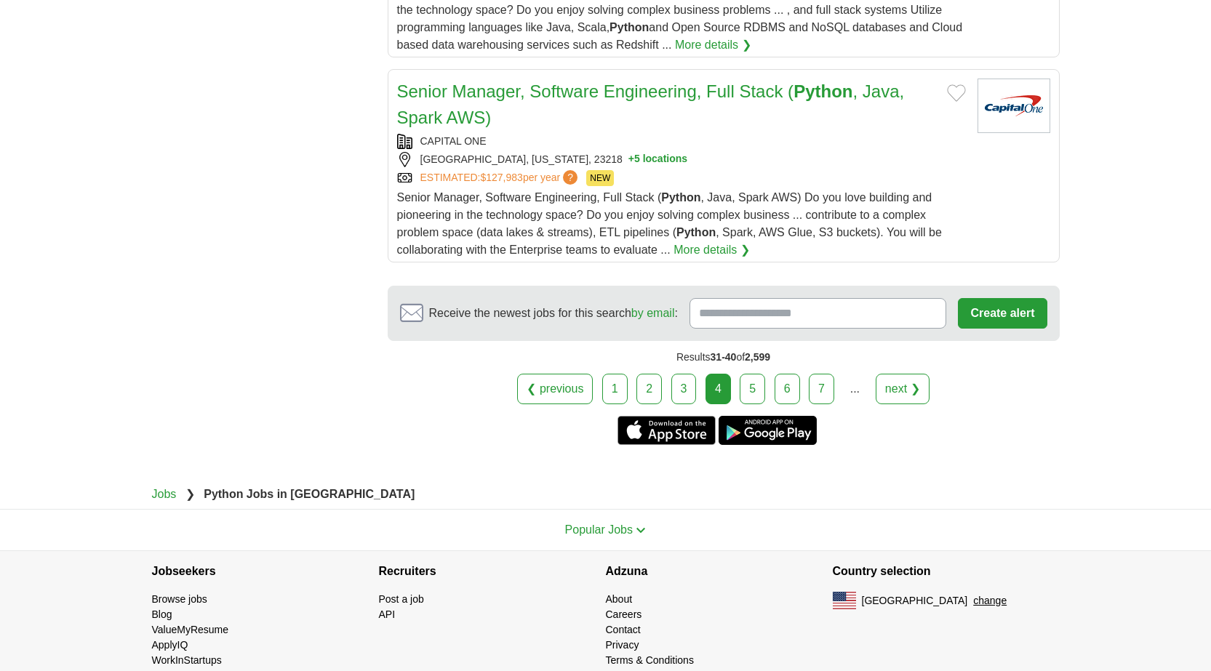
click at [750, 374] on link "5" at bounding box center [752, 389] width 25 height 31
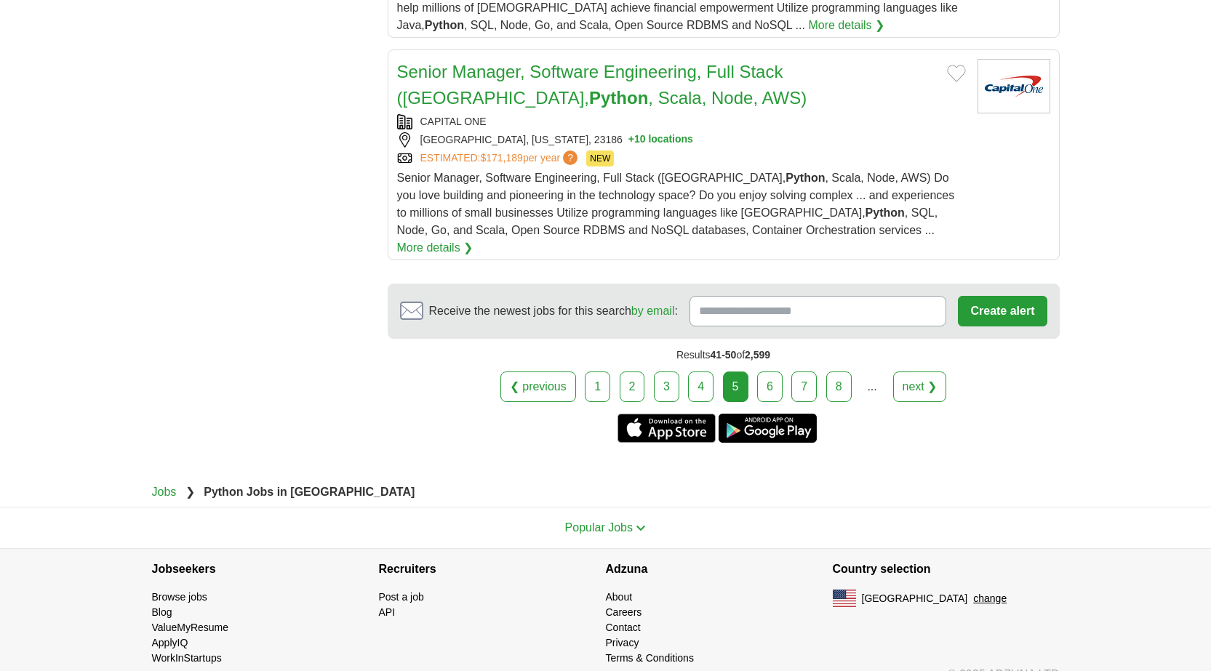
scroll to position [2189, 0]
